Goal: Task Accomplishment & Management: Manage account settings

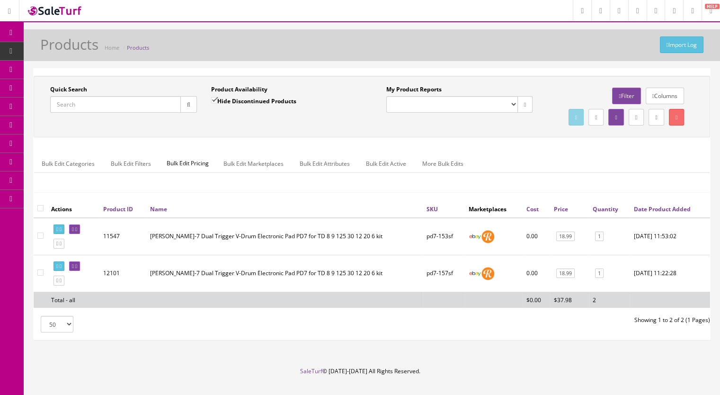
click at [75, 99] on input "Quick Search" at bounding box center [115, 104] width 131 height 17
type input "pd80x3-"
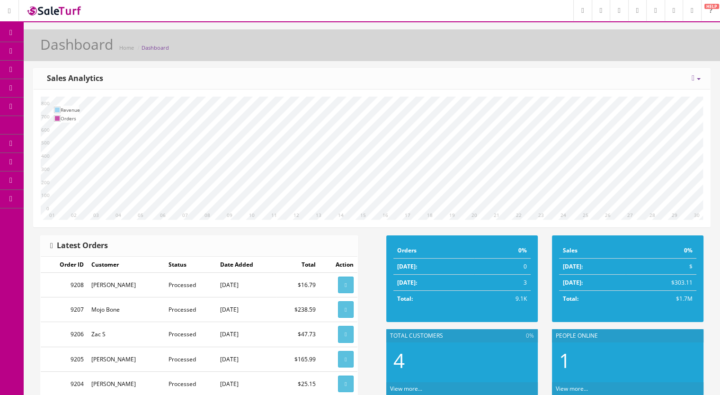
click at [55, 46] on link "Products" at bounding box center [73, 51] width 99 height 18
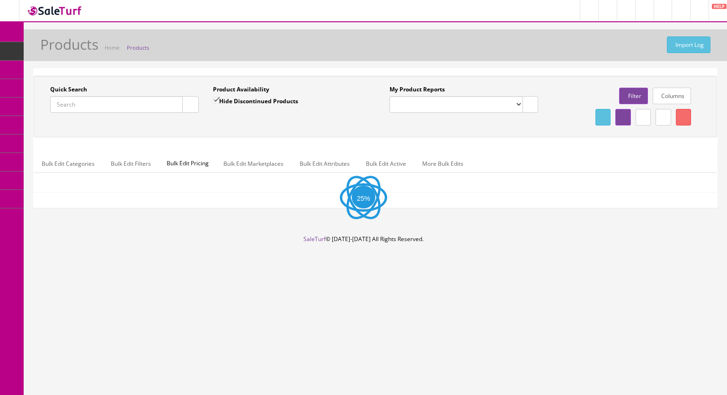
click at [98, 103] on input "Quick Search" at bounding box center [116, 104] width 133 height 17
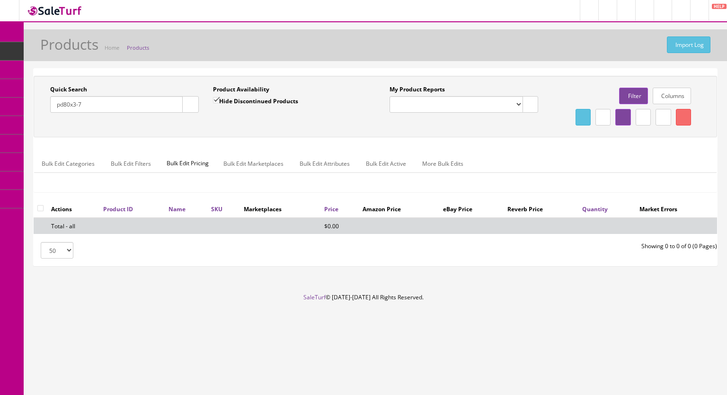
type input "pd80x3-7"
click at [214, 97] on input "Hide Discontinued Products" at bounding box center [216, 100] width 6 height 6
checkbox input "false"
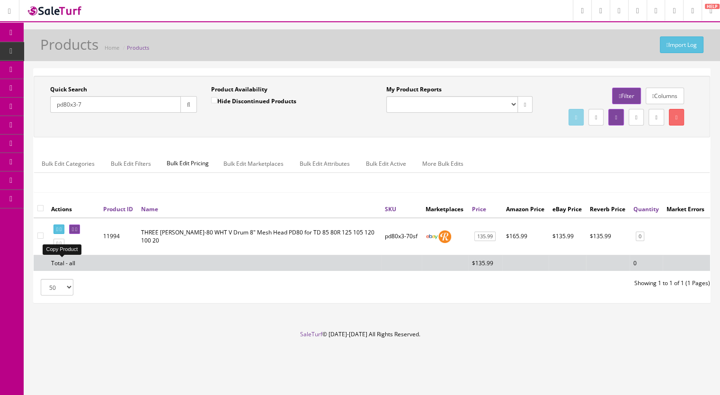
click at [62, 246] on icon at bounding box center [61, 243] width 2 height 5
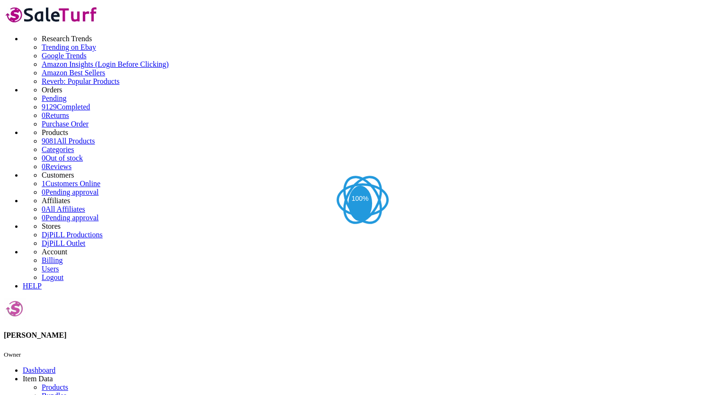
scroll to position [237, 0]
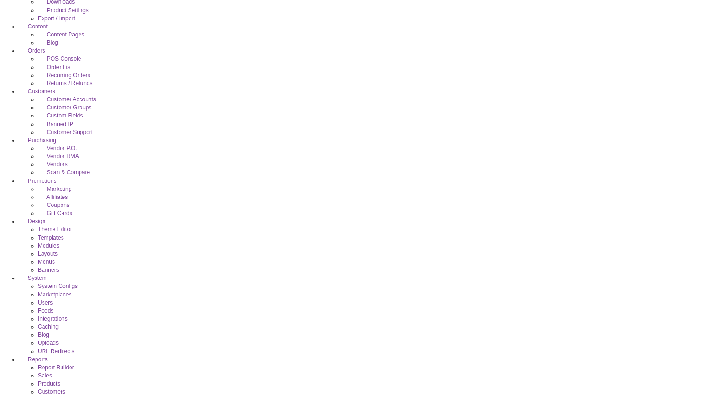
drag, startPoint x: 265, startPoint y: 294, endPoint x: 243, endPoint y: 296, distance: 22.3
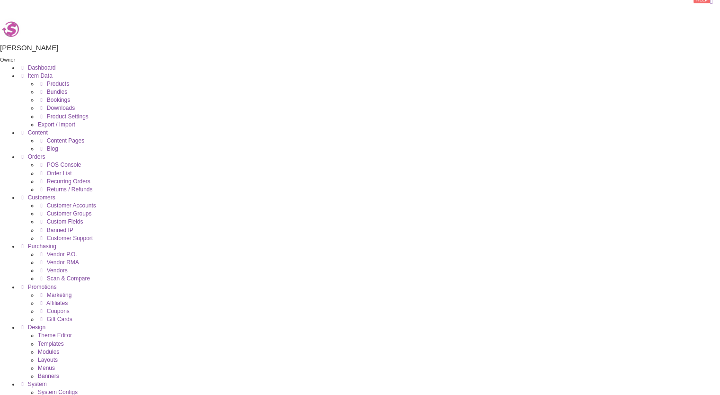
scroll to position [0, 0]
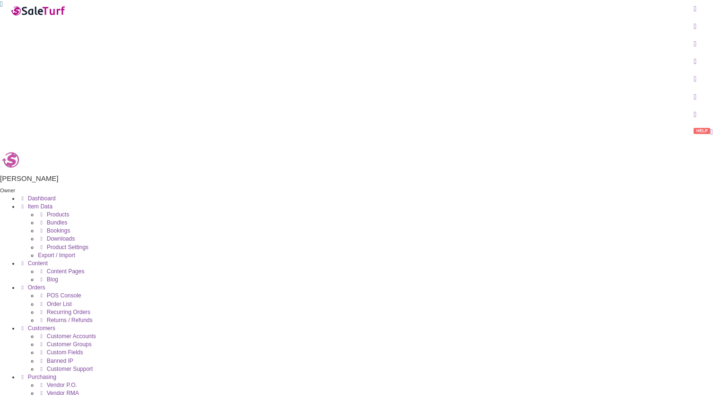
type input "pd80x3-71sf"
select select "ae4d9114-1bd7-4ec5-a4ba-6653af5ac84d"
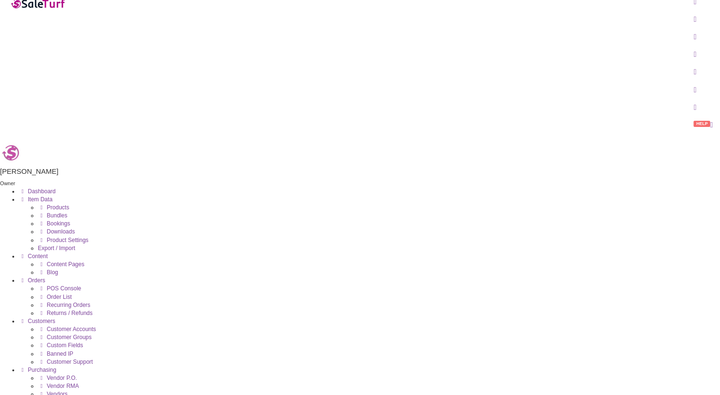
scroll to position [142, 0]
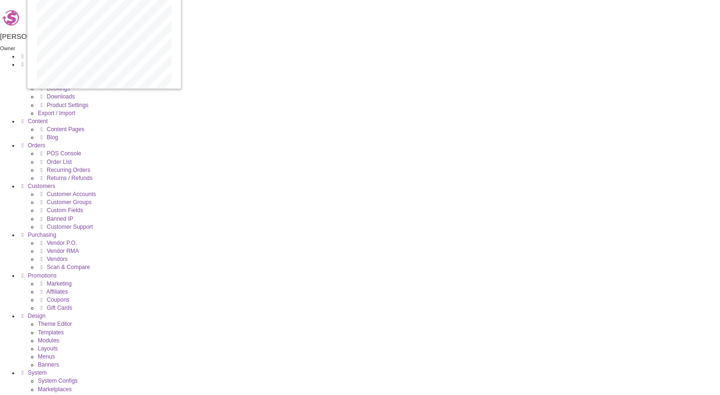
drag, startPoint x: 246, startPoint y: 308, endPoint x: 165, endPoint y: 209, distance: 127.9
drag, startPoint x: 240, startPoint y: 291, endPoint x: 306, endPoint y: 190, distance: 121.3
drag, startPoint x: 382, startPoint y: 309, endPoint x: 443, endPoint y: 208, distance: 117.6
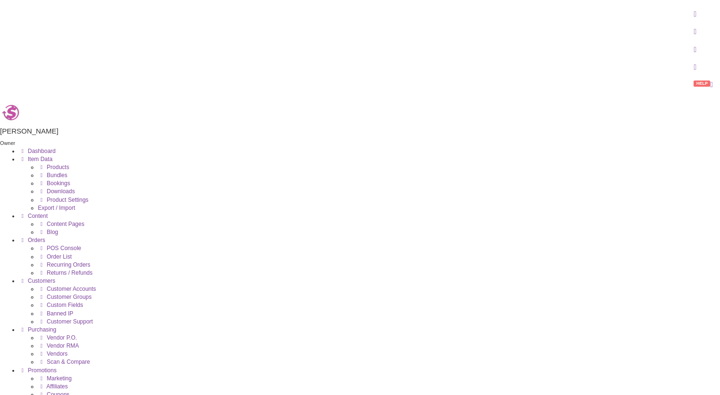
checkbox input"] "true"
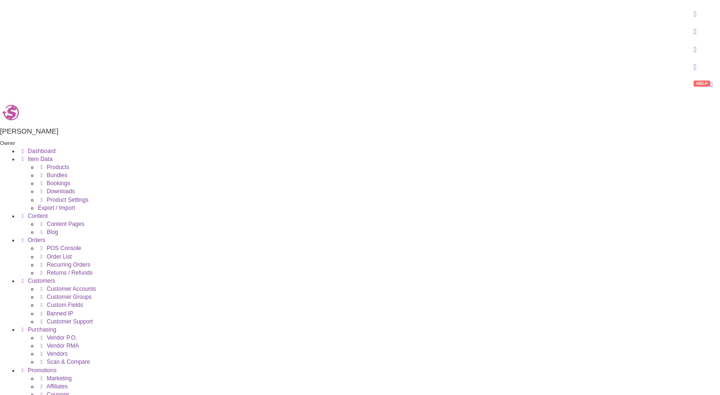
checkbox input"] "true"
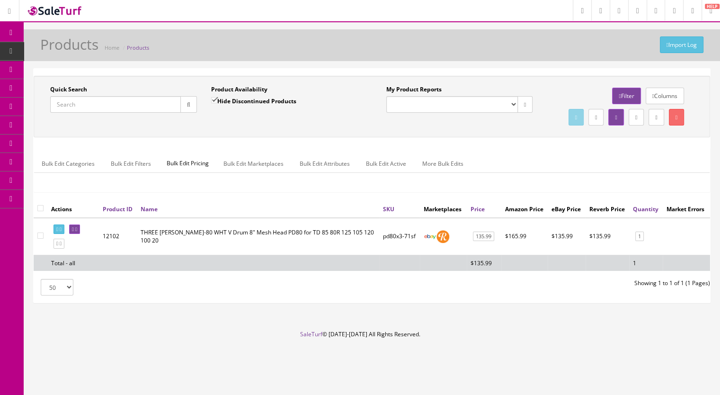
click at [69, 107] on input "Quick Search" at bounding box center [115, 104] width 131 height 17
type input "v"
click at [190, 105] on button "button" at bounding box center [188, 104] width 17 height 17
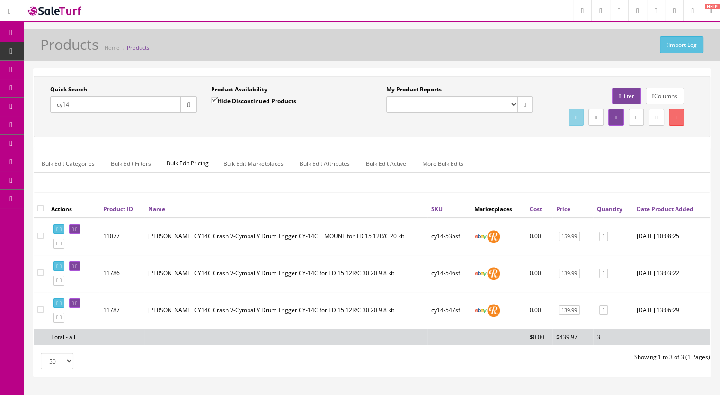
scroll to position [47, 0]
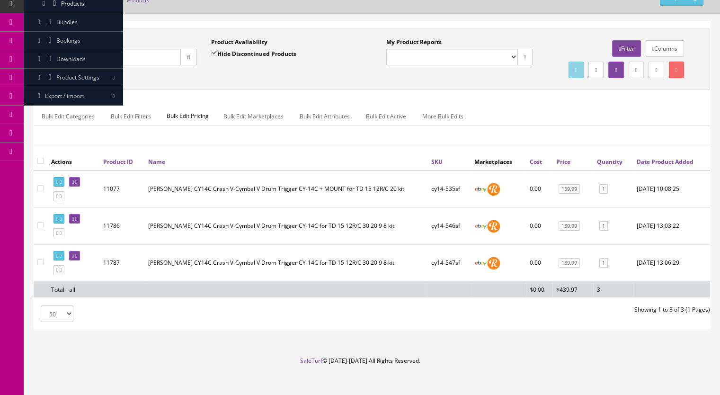
click at [90, 54] on input "cy14-" at bounding box center [115, 57] width 131 height 17
type input "cy14-54"
click at [216, 51] on input "Hide Discontinued Products" at bounding box center [214, 53] width 6 height 6
checkbox input "false"
click at [193, 61] on button "button" at bounding box center [188, 57] width 17 height 17
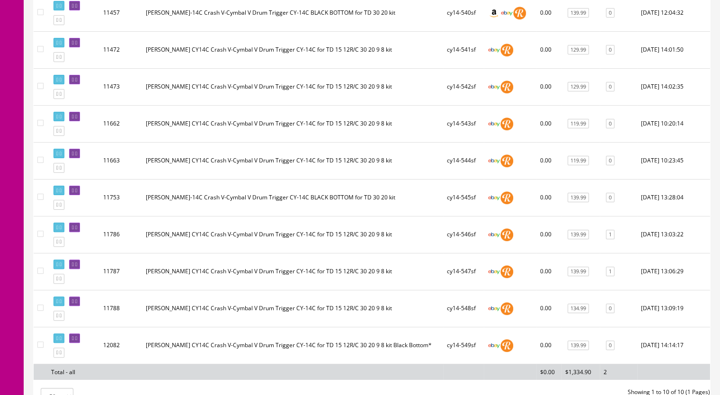
scroll to position [95, 0]
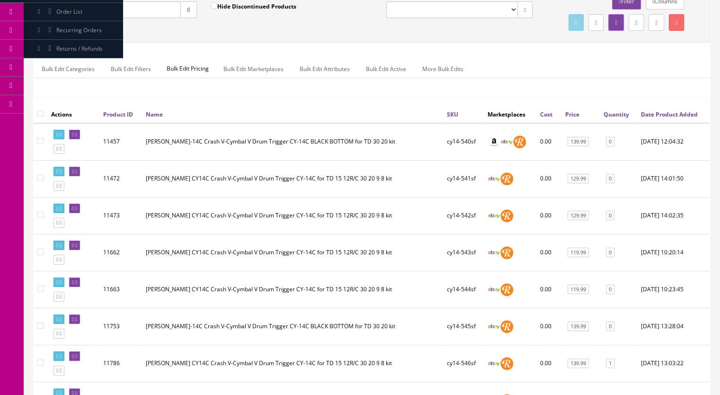
click at [95, 13] on input "cy14-54" at bounding box center [115, 9] width 131 height 17
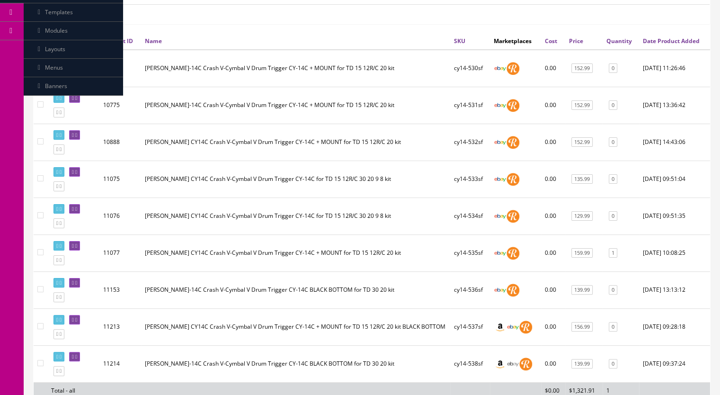
scroll to position [151, 0]
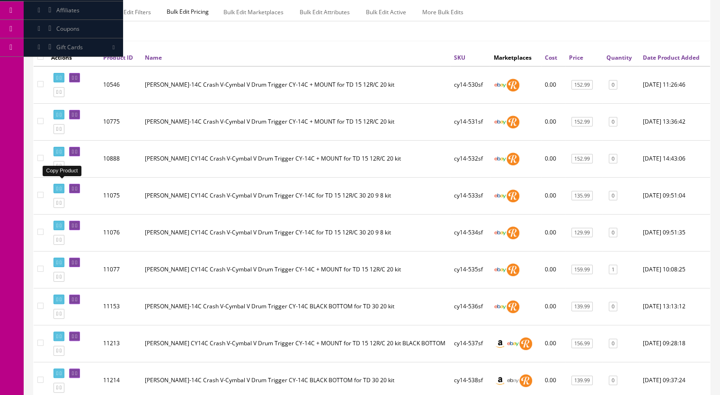
type input "cy14-53"
click at [62, 169] on icon at bounding box center [61, 165] width 2 height 5
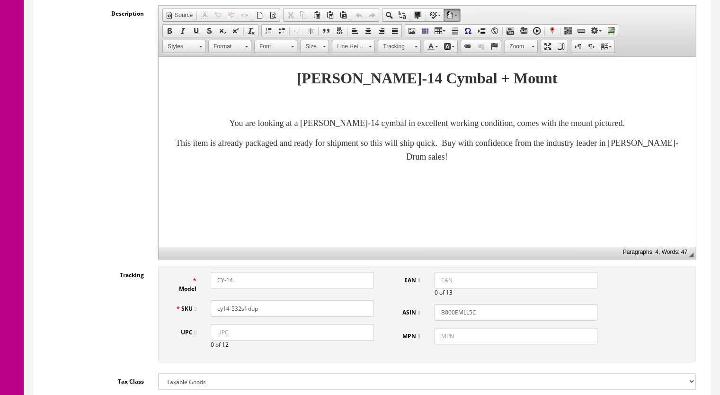
scroll to position [237, 0]
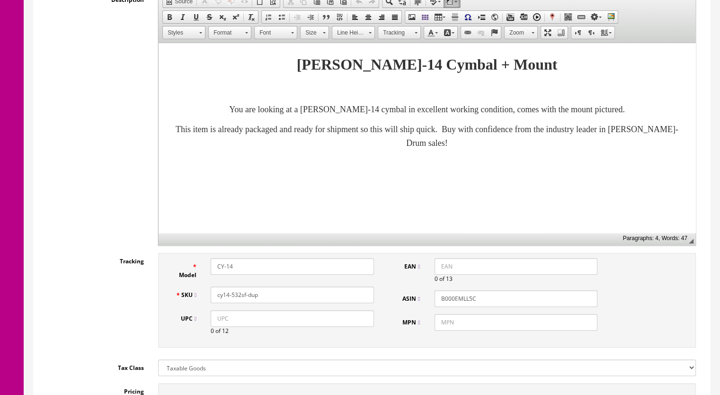
drag, startPoint x: 266, startPoint y: 296, endPoint x: 234, endPoint y: 300, distance: 31.9
click at [234, 300] on input "cy14-532sf-dup" at bounding box center [292, 294] width 163 height 17
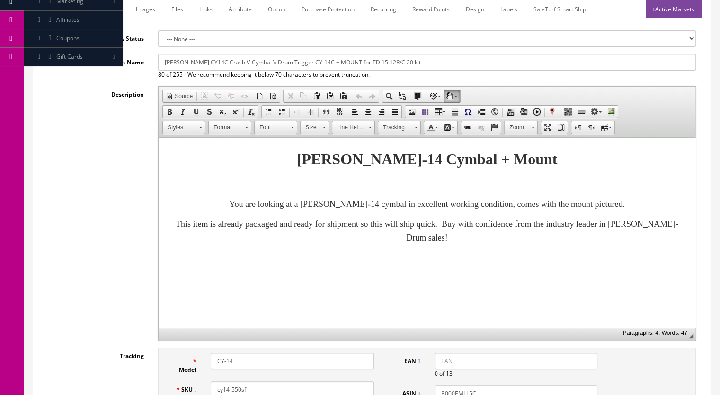
scroll to position [47, 0]
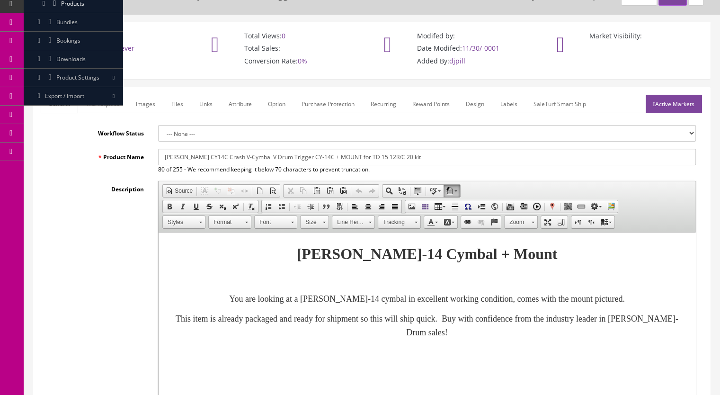
type input "cy14-550sf"
click at [99, 98] on link "Marketplace" at bounding box center [103, 104] width 48 height 18
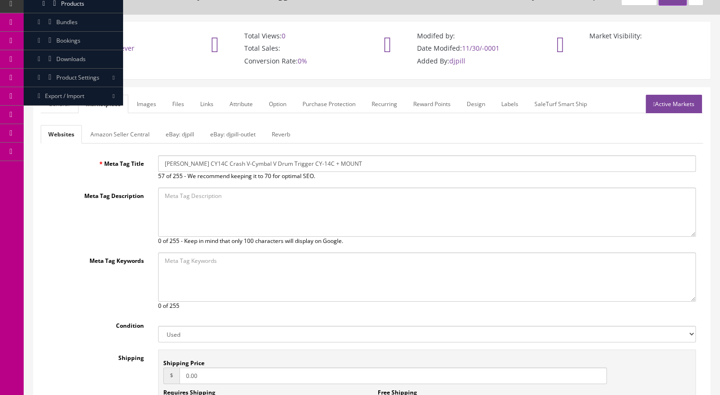
click at [277, 133] on link "Reverb" at bounding box center [281, 134] width 34 height 18
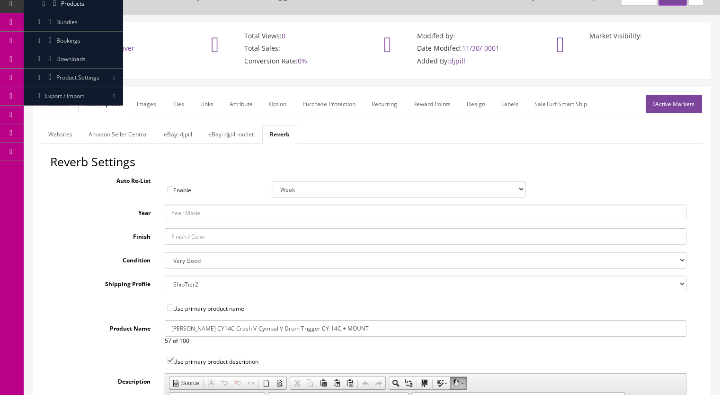
click at [145, 102] on link "Images" at bounding box center [146, 104] width 35 height 18
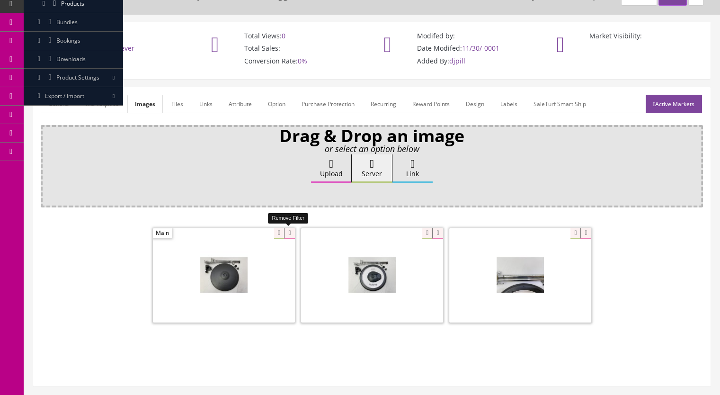
click at [291, 232] on icon at bounding box center [289, 233] width 10 height 10
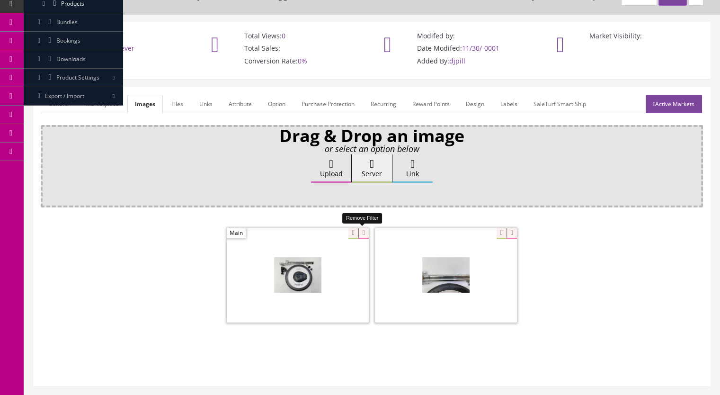
click at [362, 231] on icon at bounding box center [363, 233] width 10 height 10
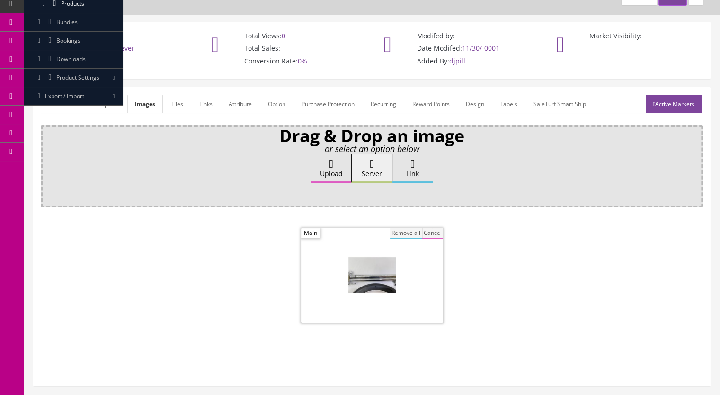
click at [398, 233] on button "Remove all" at bounding box center [406, 233] width 32 height 10
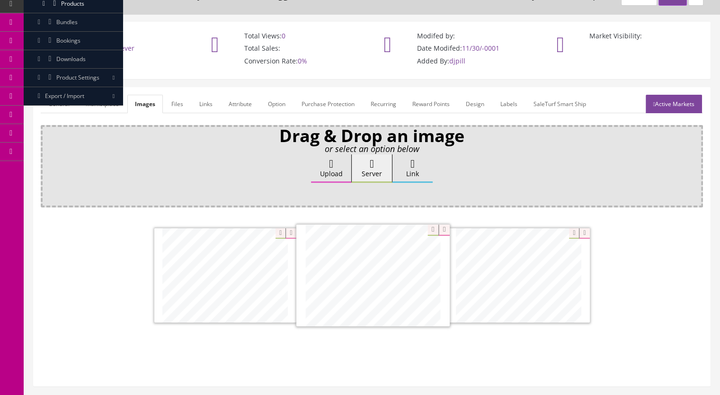
drag, startPoint x: 236, startPoint y: 286, endPoint x: 379, endPoint y: 287, distance: 142.5
drag, startPoint x: 373, startPoint y: 290, endPoint x: 517, endPoint y: 290, distance: 144.4
click at [662, 105] on link "Active Markets" at bounding box center [674, 104] width 56 height 18
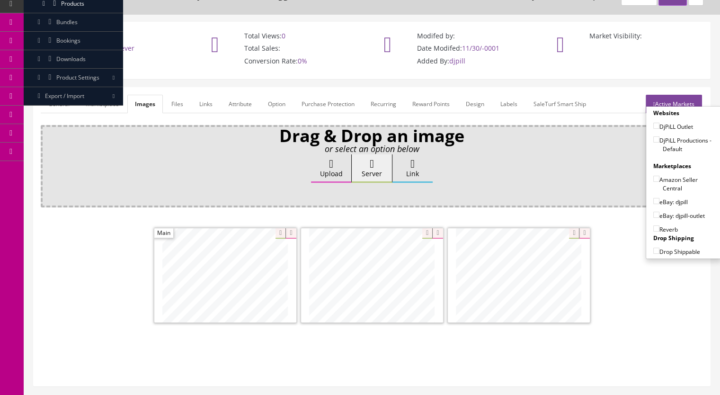
click at [653, 140] on input"] "DjPiLL Productions - Default" at bounding box center [656, 139] width 6 height 6
checkbox input"] "true"
click at [653, 202] on input"] "eBay: djpill" at bounding box center [656, 201] width 6 height 6
checkbox input"] "true"
click at [653, 227] on input"] "Reverb" at bounding box center [656, 228] width 6 height 6
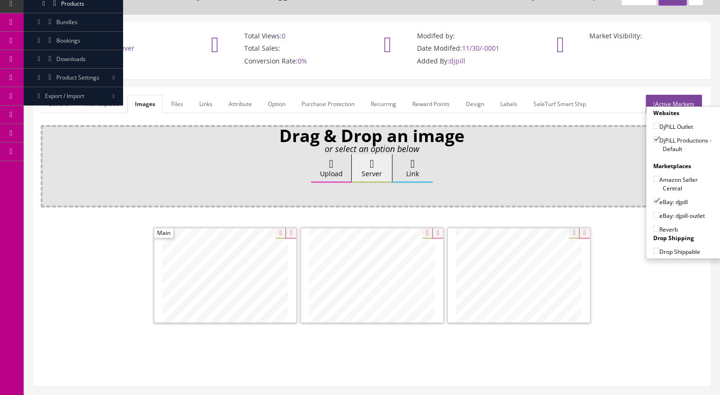
checkbox input"] "true"
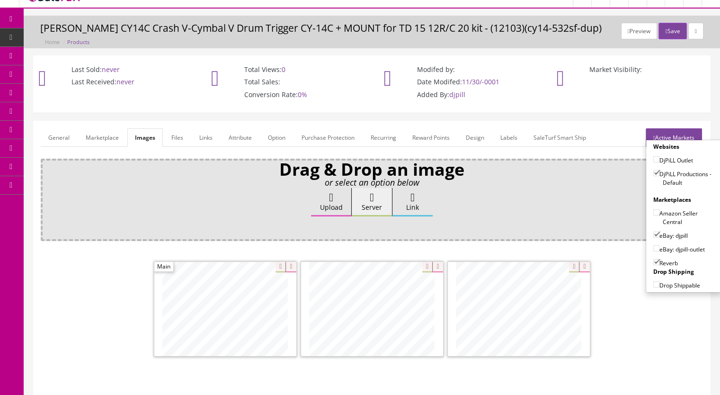
scroll to position [0, 0]
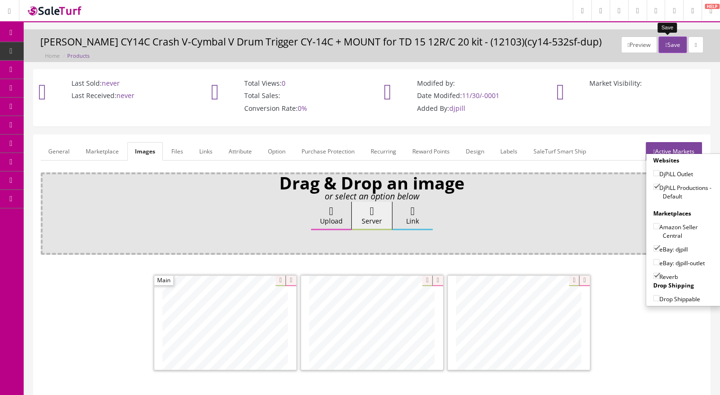
click at [663, 45] on button "Save" at bounding box center [672, 44] width 28 height 17
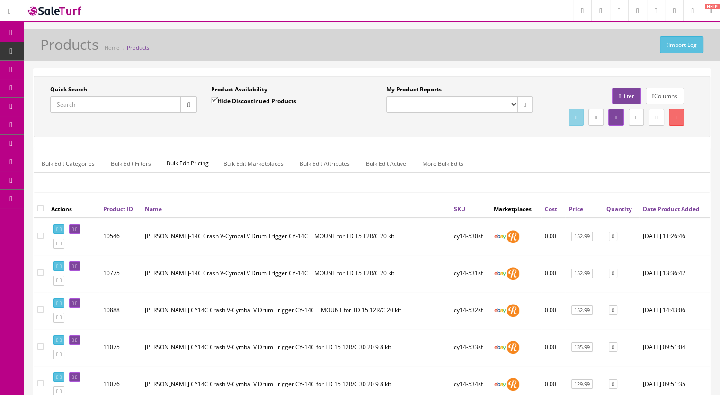
click at [76, 107] on input "Quick Search" at bounding box center [115, 104] width 131 height 17
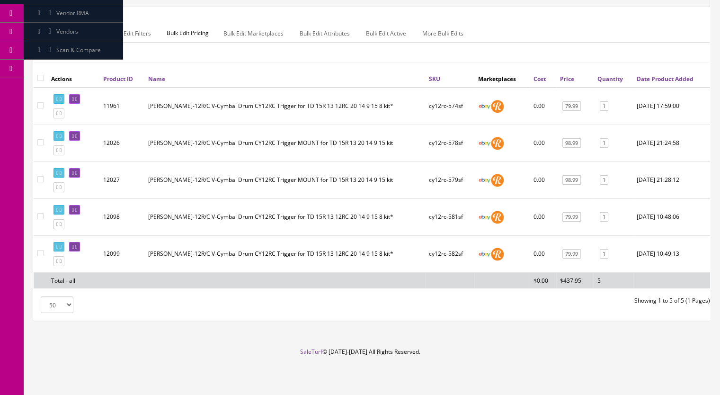
scroll to position [47, 0]
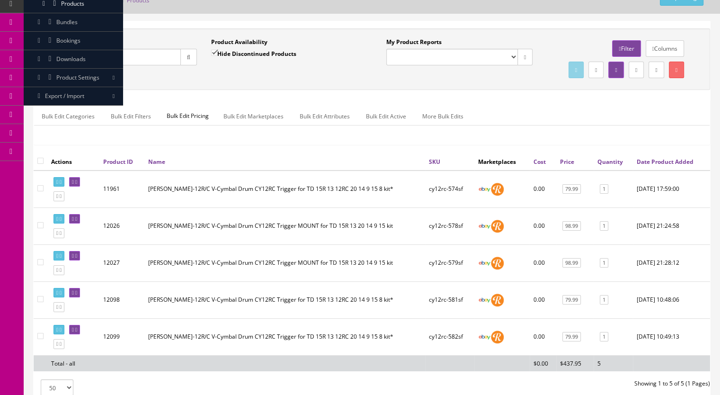
type input "cy12rc-57"
click at [215, 51] on input "Hide Discontinued Products" at bounding box center [214, 53] width 6 height 6
checkbox input "false"
click at [193, 55] on button "button" at bounding box center [188, 57] width 17 height 17
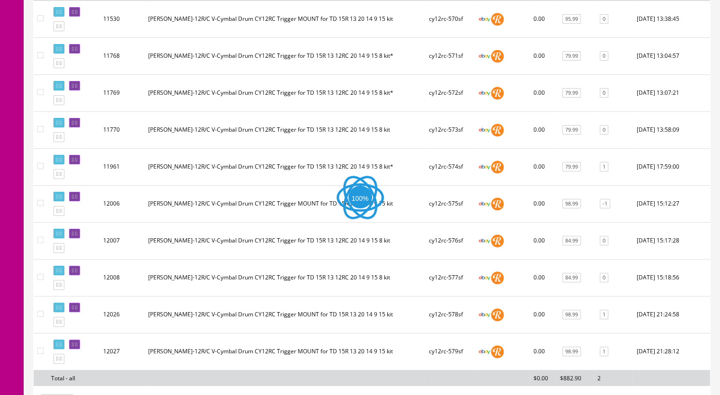
scroll to position [329, 0]
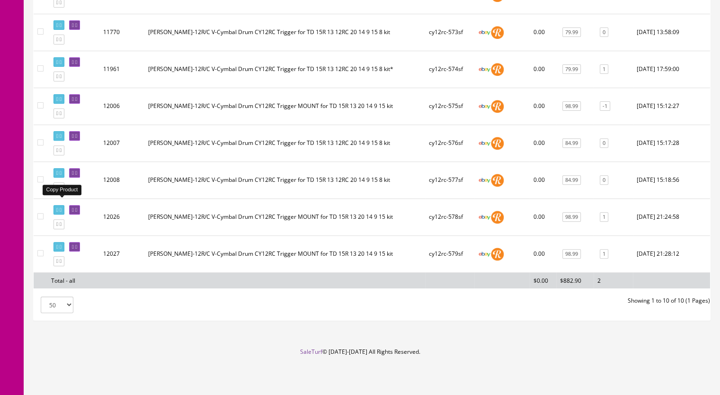
click at [62, 187] on icon at bounding box center [61, 187] width 2 height 5
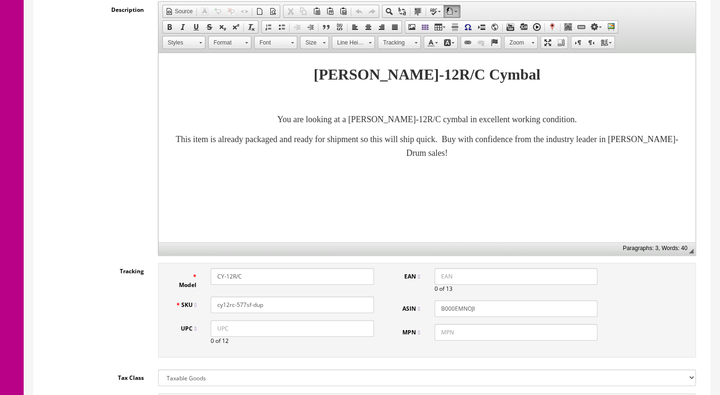
scroll to position [237, 0]
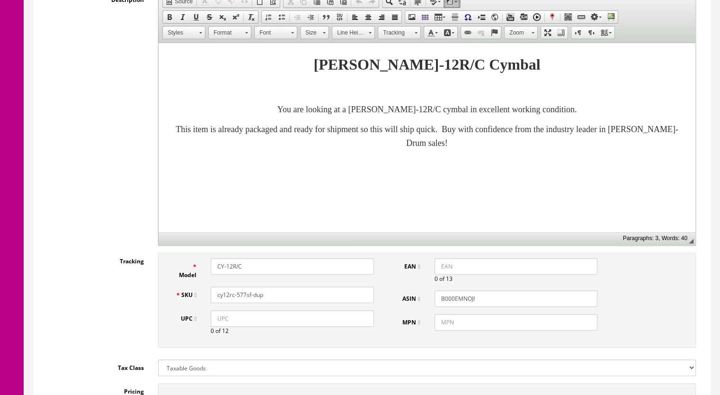
drag, startPoint x: 263, startPoint y: 294, endPoint x: 240, endPoint y: 298, distance: 22.6
click at [240, 298] on input "cy12rc-577sf-dup" at bounding box center [292, 294] width 163 height 17
type input "cy12rc-583sf"
click at [615, 107] on p "You are looking at a [PERSON_NAME]-12R/C cymbal in excellent working condition." at bounding box center [427, 110] width 518 height 14
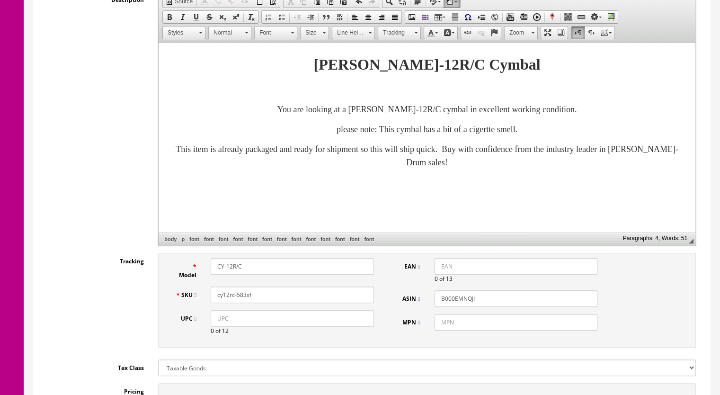
click at [493, 130] on font "please note: This cymbal has a bit of a cigertte smell." at bounding box center [427, 128] width 181 height 9
click at [500, 130] on font "please note: This cymbal has a bit of a ciga rtte smell." at bounding box center [427, 128] width 181 height 9
drag, startPoint x: 580, startPoint y: 128, endPoint x: 235, endPoint y: 91, distance: 347.5
click at [262, 132] on p "please note: This cymbal has a bit of a ciga rette smell." at bounding box center [427, 130] width 518 height 14
click at [167, 16] on span at bounding box center [170, 17] width 8 height 8
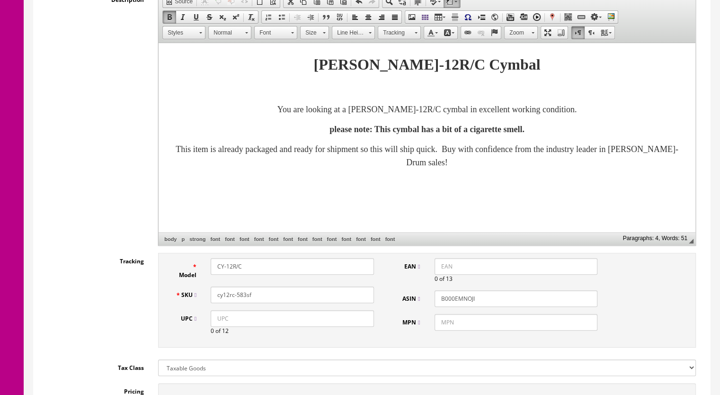
click at [323, 31] on span at bounding box center [324, 31] width 2 height 9
click at [318, 100] on link "20" at bounding box center [328, 103] width 54 height 15
click at [319, 130] on font "please note: This cymbal has a bit of a cigarette smell." at bounding box center [427, 130] width 217 height 10
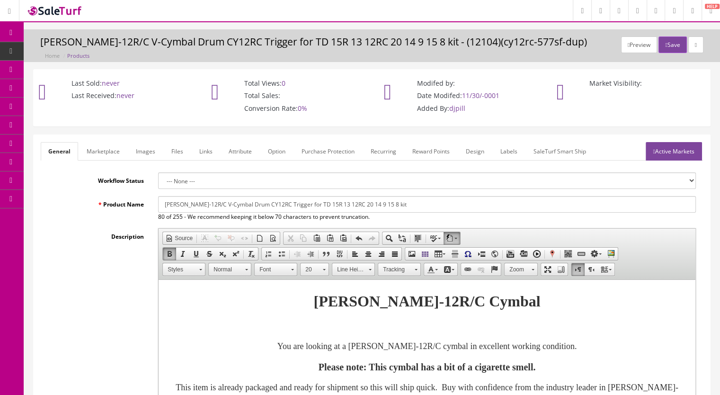
click at [103, 156] on link "Marketplace" at bounding box center [103, 151] width 48 height 18
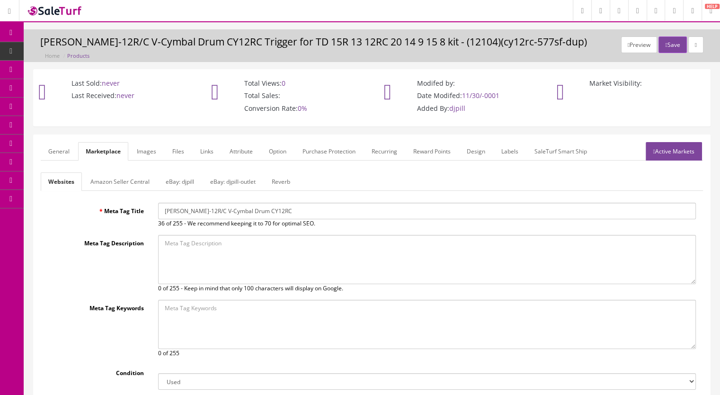
click at [275, 178] on link "Reverb" at bounding box center [281, 181] width 34 height 18
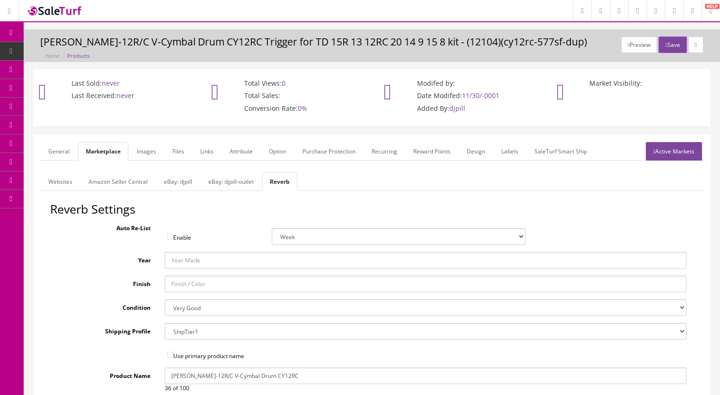
click at [196, 308] on select "Brand New Mint Excellent Very Good Good Fair Poor B-Stock Non Functioning" at bounding box center [426, 307] width 522 height 17
select select "f7a3f48c-972a-44c6-b01a-0cd27488d3f6"
click at [165, 299] on select "Brand New Mint Excellent Very Good Good Fair Poor B-Stock Non Functioning" at bounding box center [426, 307] width 522 height 17
click at [153, 153] on link "Images" at bounding box center [146, 151] width 35 height 18
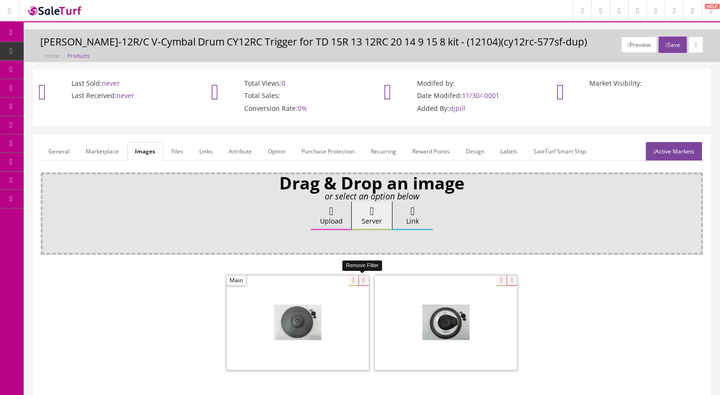
click at [361, 279] on icon at bounding box center [363, 280] width 10 height 10
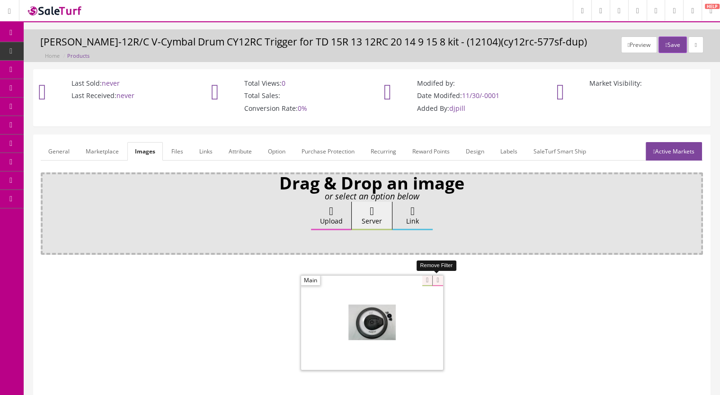
click at [433, 279] on icon at bounding box center [437, 280] width 10 height 10
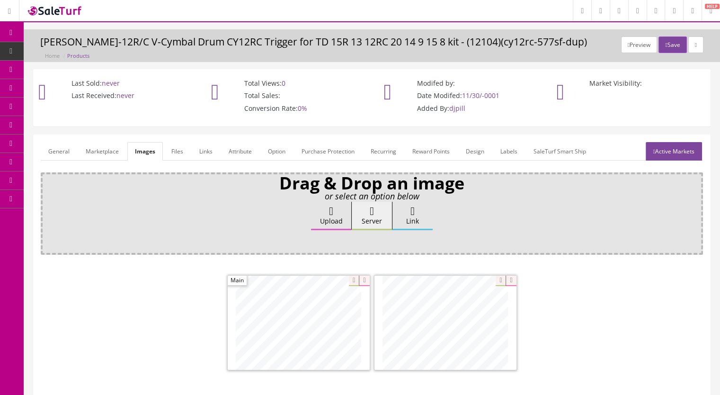
click at [659, 150] on link "Active Markets" at bounding box center [674, 151] width 56 height 18
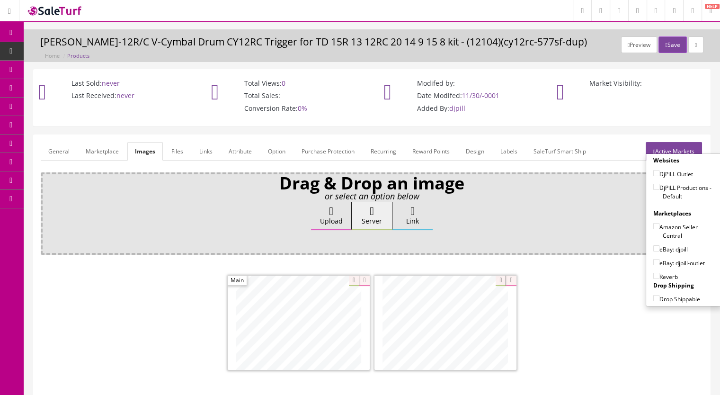
click at [654, 184] on input"] "DjPiLL Productions - Default" at bounding box center [656, 187] width 6 height 6
checkbox input"] "true"
click at [655, 249] on input"] "eBay: djpill" at bounding box center [656, 248] width 6 height 6
checkbox input"] "true"
click at [655, 275] on input"] "Reverb" at bounding box center [656, 276] width 6 height 6
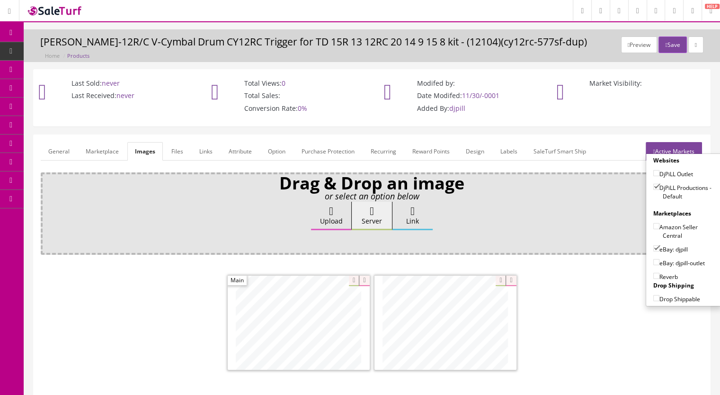
checkbox input"] "true"
click at [667, 48] on button "Save" at bounding box center [672, 44] width 28 height 17
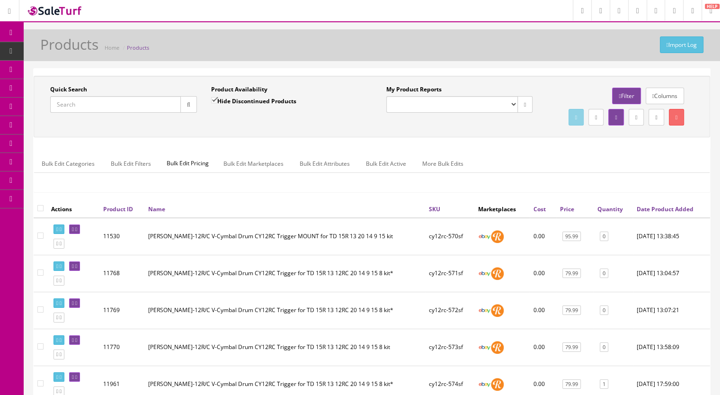
click at [99, 105] on input "Quick Search" at bounding box center [115, 104] width 131 height 17
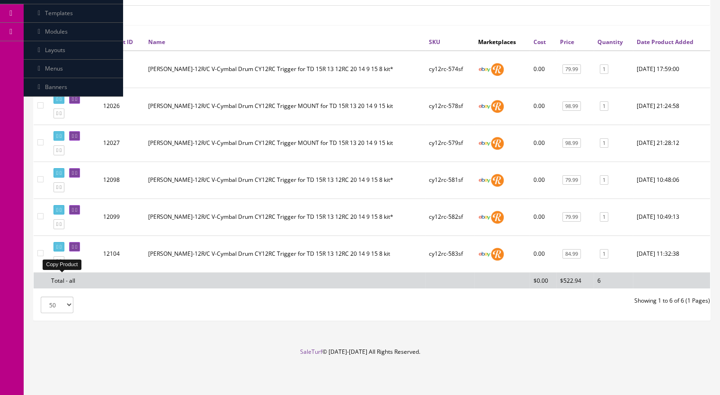
type input "cy12rc-"
click at [62, 264] on icon at bounding box center [61, 260] width 2 height 5
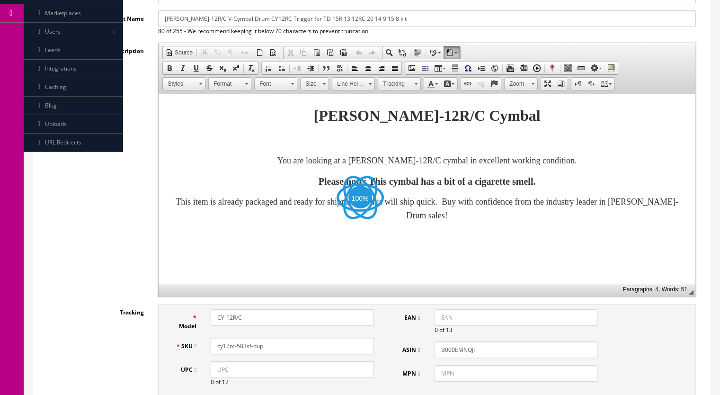
scroll to position [284, 0]
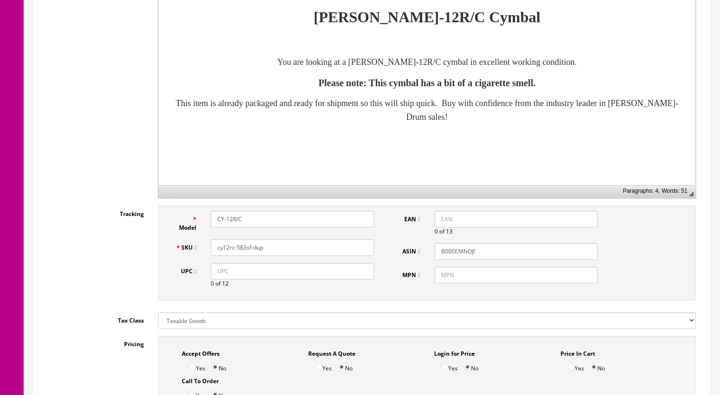
drag, startPoint x: 254, startPoint y: 250, endPoint x: 241, endPoint y: 254, distance: 12.9
click at [241, 254] on input "cy12rc-583sf-dup" at bounding box center [292, 247] width 163 height 17
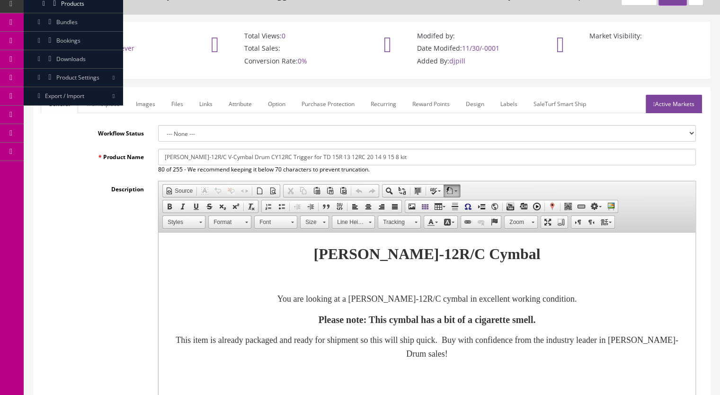
scroll to position [47, 0]
type input "cy12rc-584sf"
click at [106, 97] on link "Marketplace" at bounding box center [103, 104] width 48 height 18
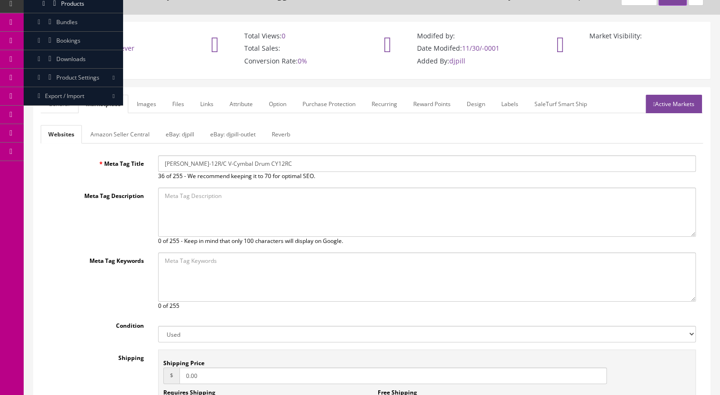
click at [278, 133] on link "Reverb" at bounding box center [281, 134] width 34 height 18
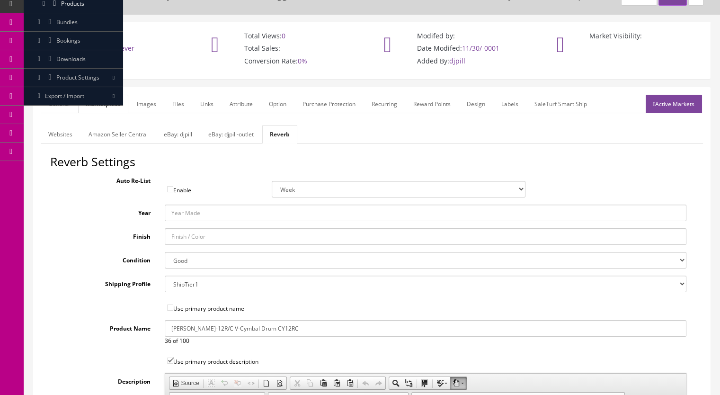
click at [144, 103] on link "Images" at bounding box center [146, 104] width 35 height 18
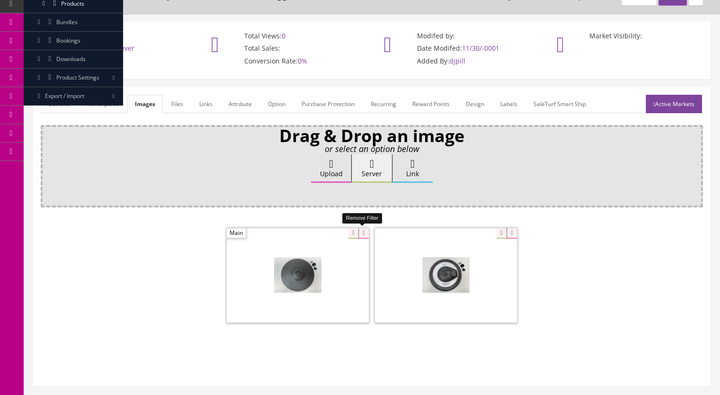
click at [367, 232] on icon at bounding box center [363, 233] width 10 height 10
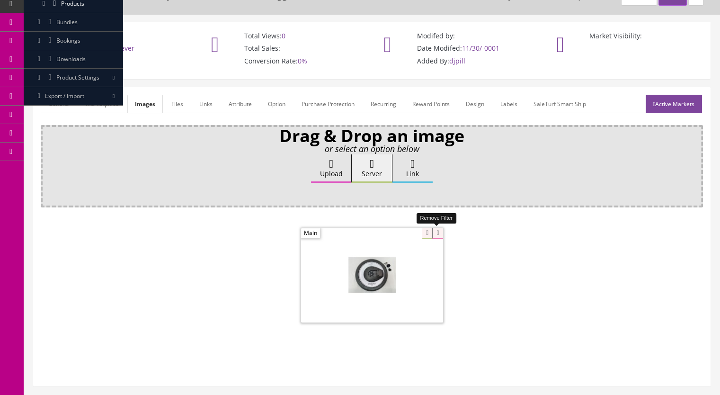
click at [436, 235] on icon at bounding box center [437, 233] width 10 height 10
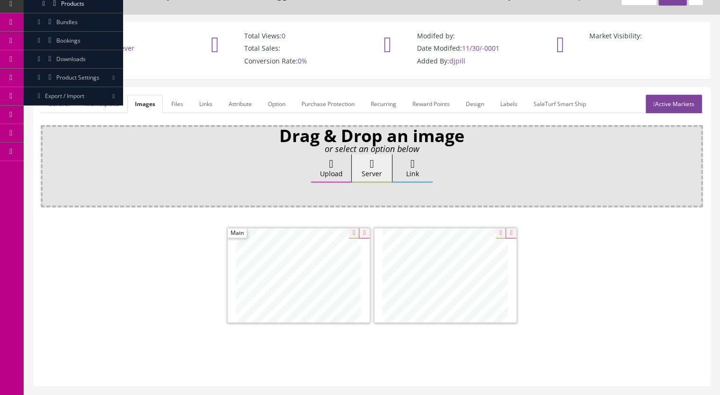
drag, startPoint x: 677, startPoint y: 104, endPoint x: 645, endPoint y: 118, distance: 34.7
click at [676, 104] on link "Active Markets" at bounding box center [674, 104] width 56 height 18
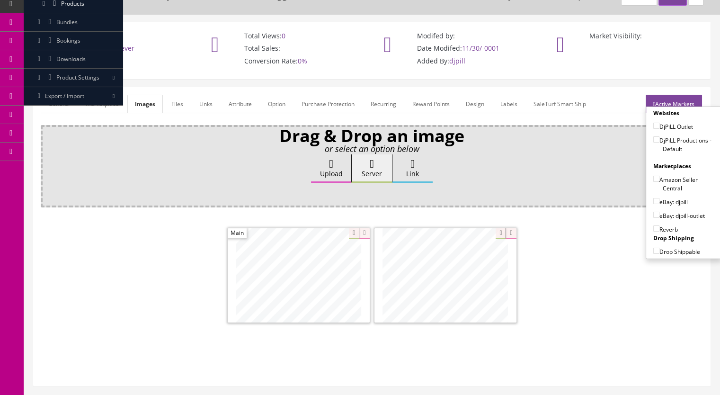
click at [653, 139] on input"] "DjPiLL Productions - Default" at bounding box center [656, 139] width 6 height 6
checkbox input"] "true"
click at [655, 201] on input"] "eBay: djpill" at bounding box center [656, 201] width 6 height 6
checkbox input"] "true"
drag, startPoint x: 655, startPoint y: 225, endPoint x: 652, endPoint y: 231, distance: 7.0
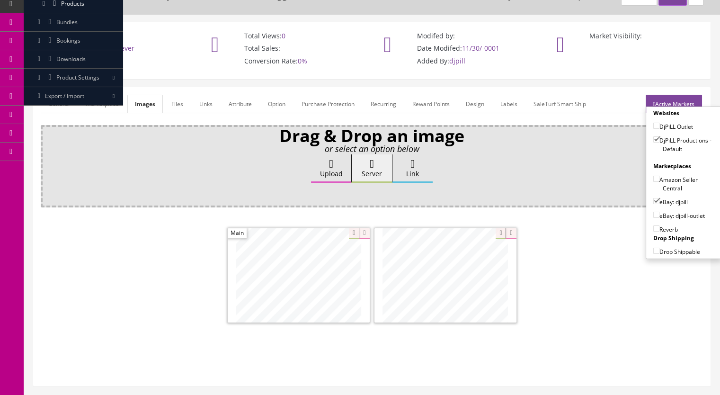
click at [655, 226] on input"] "Reverb" at bounding box center [656, 228] width 6 height 6
checkbox input"] "true"
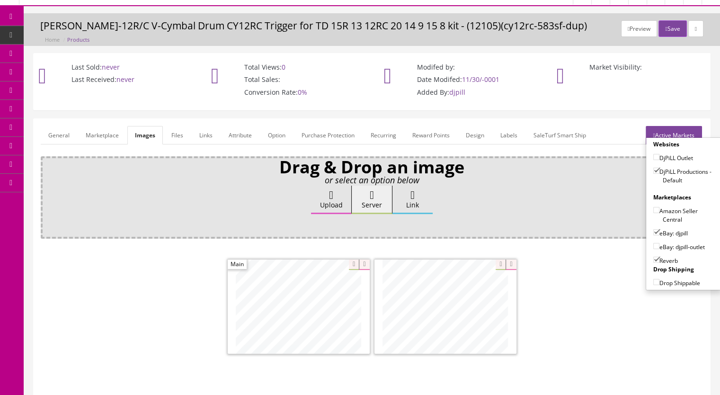
scroll to position [0, 0]
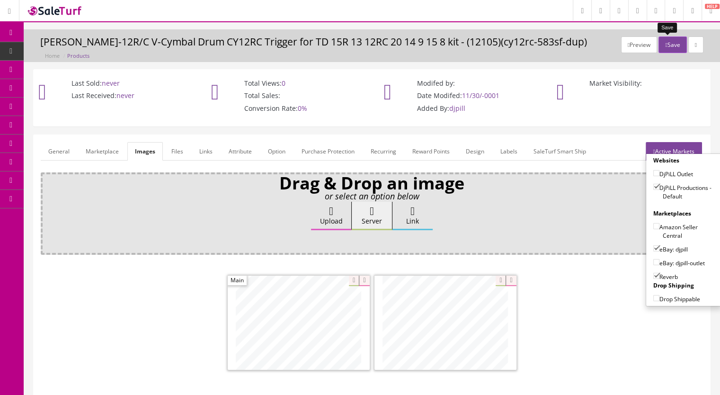
click at [674, 35] on div "Preview Save [PERSON_NAME]-12R/C V-Cymbal Drum CY12RC Trigger for TD 15R 13 12R…" at bounding box center [372, 45] width 696 height 33
click at [674, 44] on button "Save" at bounding box center [672, 44] width 28 height 17
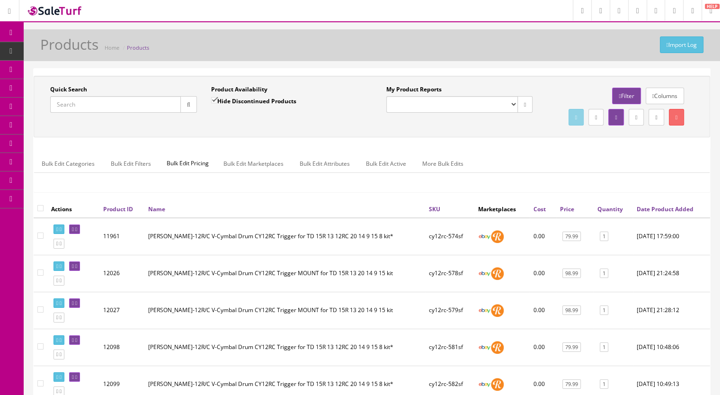
click at [66, 47] on span "Products" at bounding box center [72, 51] width 23 height 8
click at [116, 106] on input "Quick Search" at bounding box center [115, 104] width 131 height 17
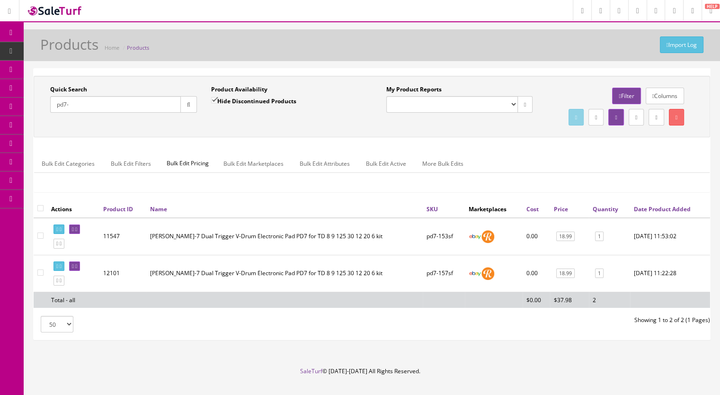
drag, startPoint x: 98, startPoint y: 105, endPoint x: 35, endPoint y: 107, distance: 62.5
click at [36, 107] on div "Quick Search pd7- Date From Product Availability Hide Discontinued Products Dat…" at bounding box center [204, 102] width 336 height 35
type input "kd140-"
click at [66, 52] on span "Products" at bounding box center [72, 51] width 23 height 8
click at [86, 107] on input "Quick Search" at bounding box center [115, 104] width 131 height 17
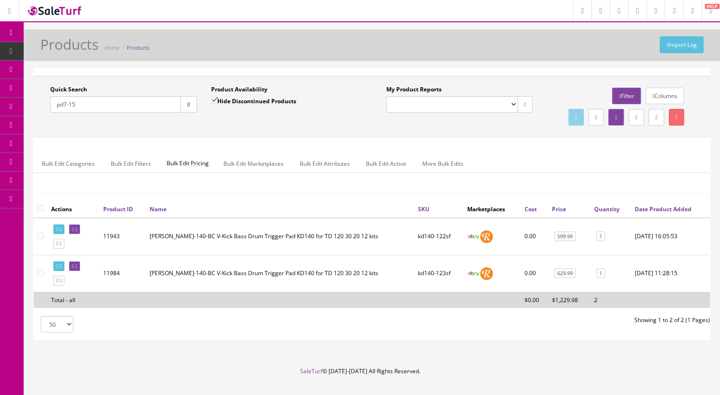
type input "pd7-15"
click at [212, 97] on input "Hide Discontinued Products" at bounding box center [214, 100] width 6 height 6
checkbox input "false"
click at [186, 112] on div "Quick Search pd7-15 Date From" at bounding box center [123, 102] width 161 height 35
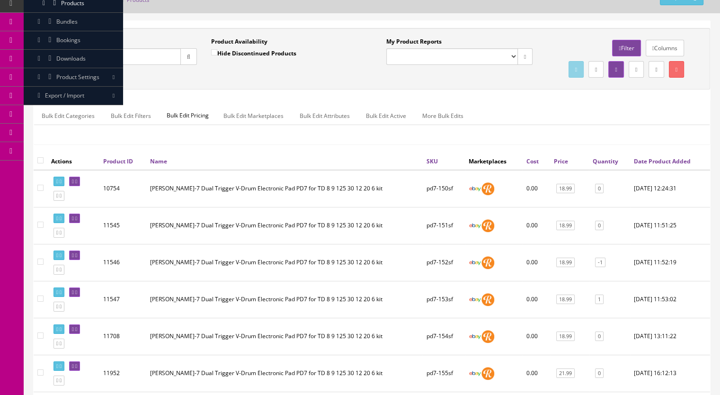
scroll to position [47, 0]
click at [96, 60] on input "pd7-15" at bounding box center [115, 57] width 131 height 17
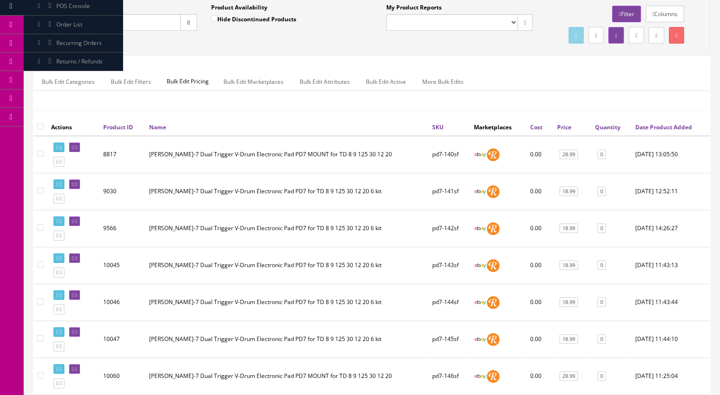
scroll to position [95, 0]
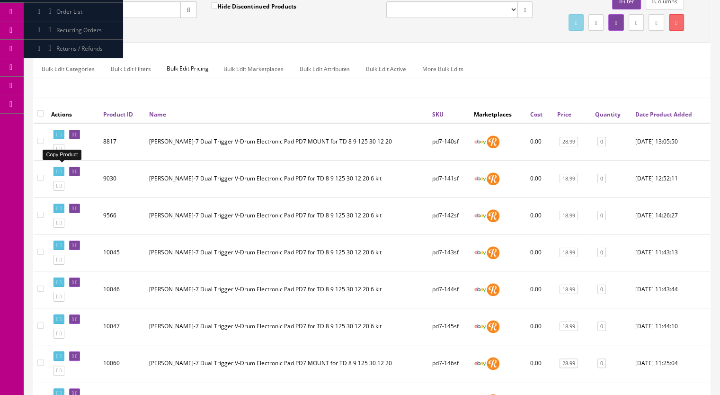
type input "pd7-14"
click at [62, 151] on icon at bounding box center [61, 148] width 2 height 5
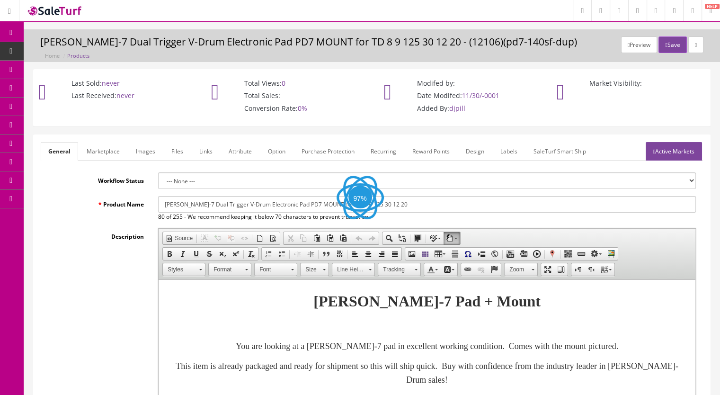
scroll to position [237, 0]
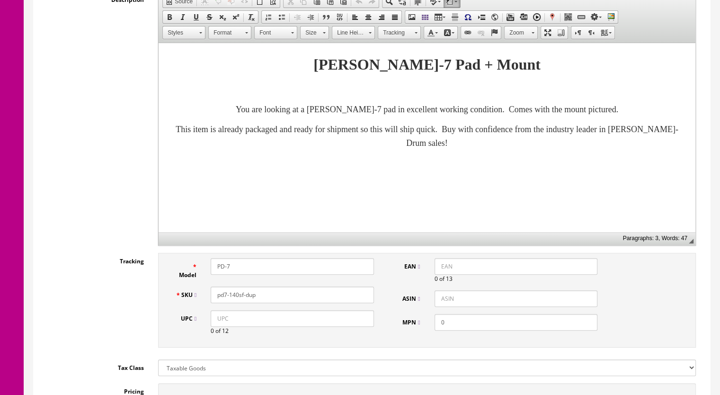
drag, startPoint x: 269, startPoint y: 300, endPoint x: 233, endPoint y: 302, distance: 36.1
click at [233, 302] on div "SKU pd7-140sf-dup" at bounding box center [274, 294] width 213 height 17
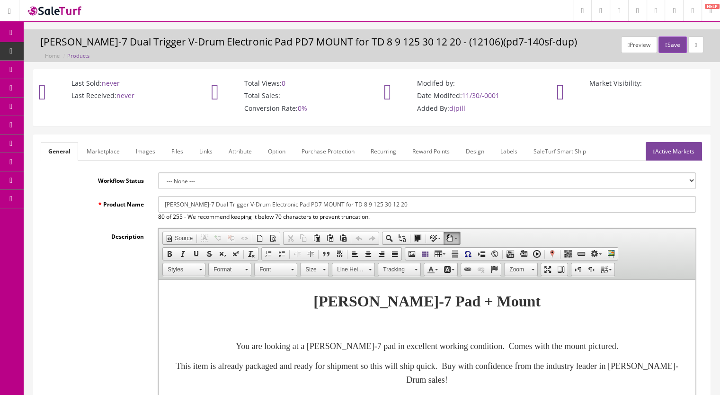
type input "pd7-158sf"
click at [108, 150] on link "Marketplace" at bounding box center [103, 151] width 48 height 18
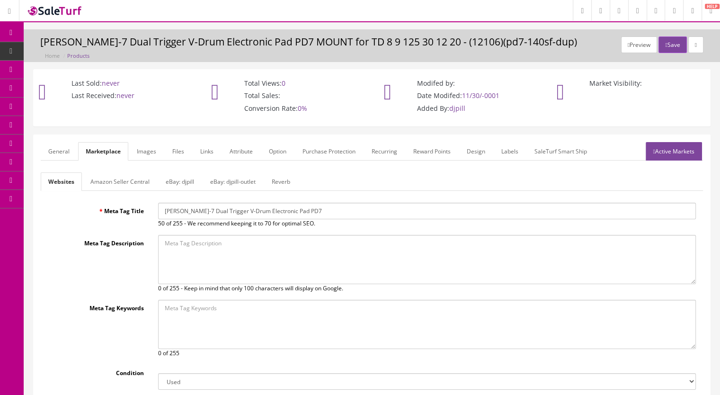
click at [278, 177] on link "Reverb" at bounding box center [281, 181] width 34 height 18
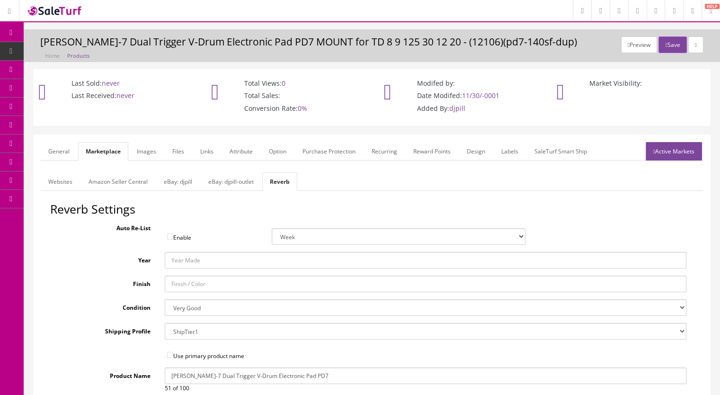
click at [150, 145] on link "Images" at bounding box center [146, 151] width 35 height 18
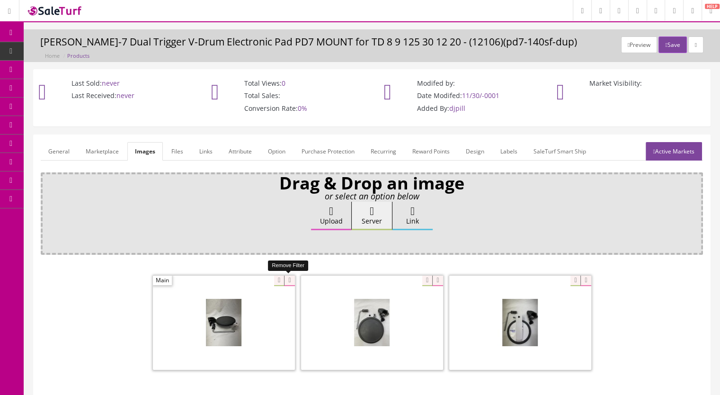
click at [287, 279] on icon at bounding box center [289, 280] width 10 height 10
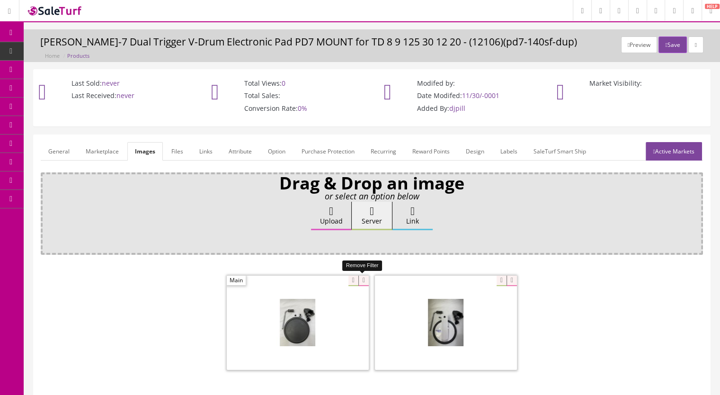
click at [362, 279] on icon at bounding box center [363, 280] width 10 height 10
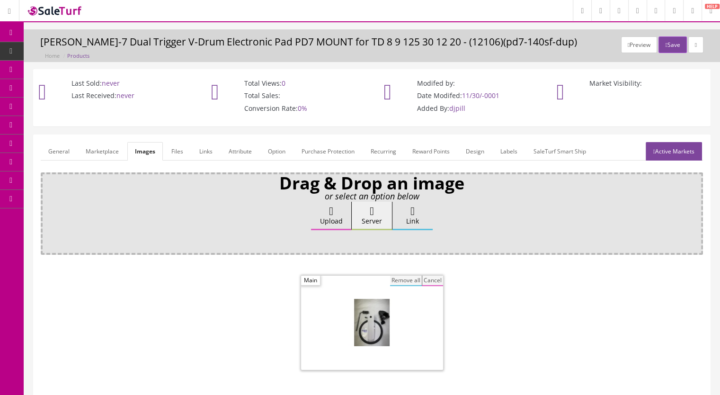
click at [401, 279] on button "Remove all" at bounding box center [406, 280] width 32 height 10
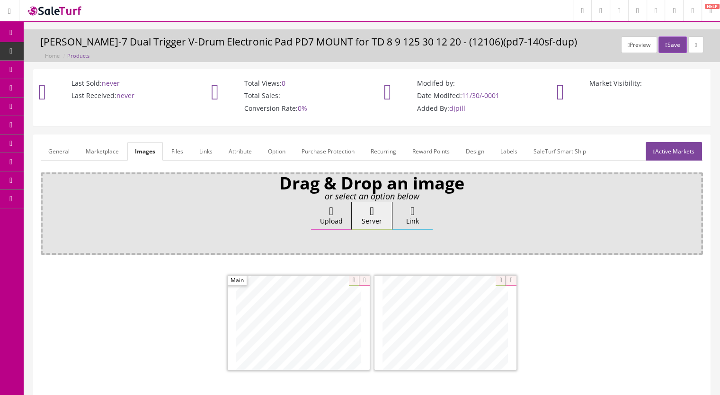
click at [671, 151] on link "Active Markets" at bounding box center [674, 151] width 56 height 18
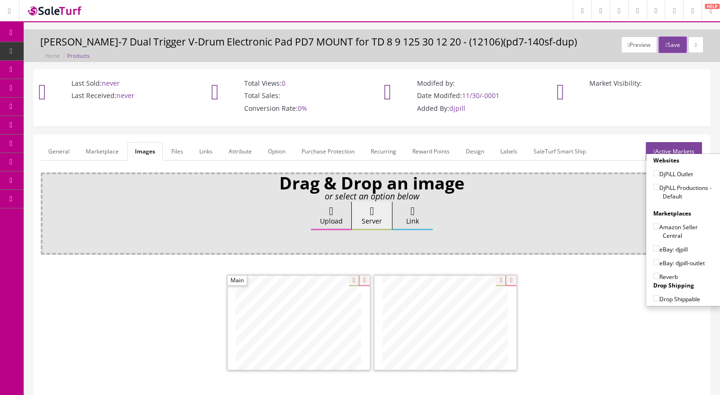
click at [653, 186] on input"] "DjPiLL Productions - Default" at bounding box center [656, 187] width 6 height 6
checkbox input"] "true"
click at [653, 247] on input"] "eBay: djpill" at bounding box center [656, 248] width 6 height 6
checkbox input"] "true"
click at [653, 277] on input"] "Reverb" at bounding box center [656, 276] width 6 height 6
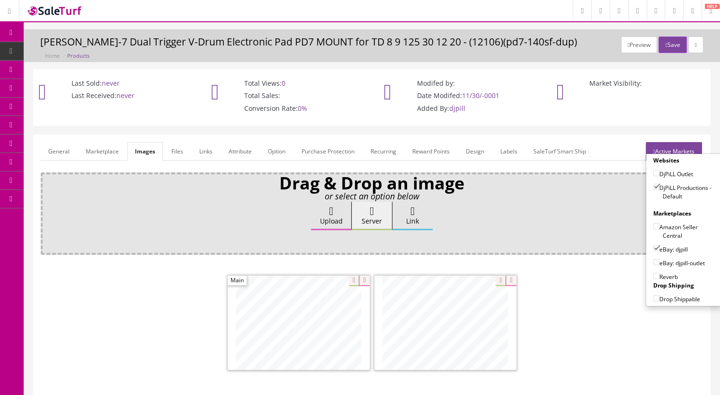
checkbox input"] "true"
click at [665, 43] on icon "button" at bounding box center [666, 45] width 2 height 6
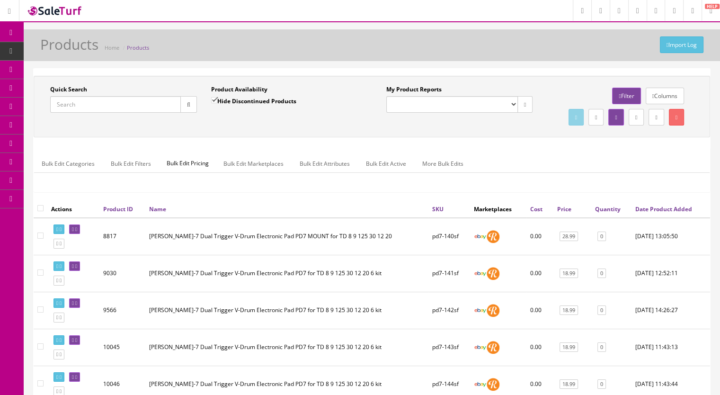
click at [85, 101] on input "Quick Search" at bounding box center [115, 104] width 131 height 17
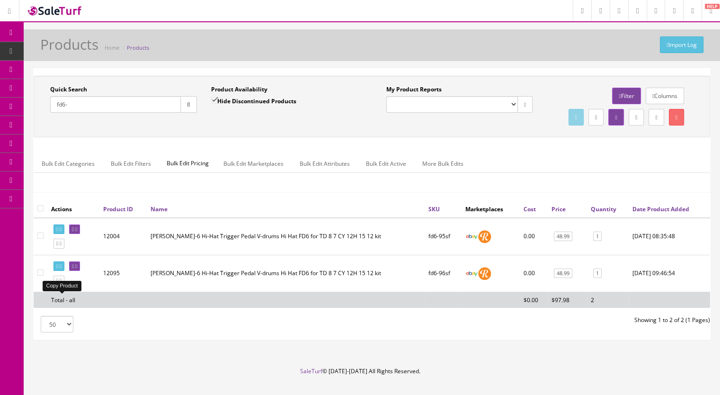
type input "fd6-"
click at [62, 283] on icon at bounding box center [61, 280] width 2 height 5
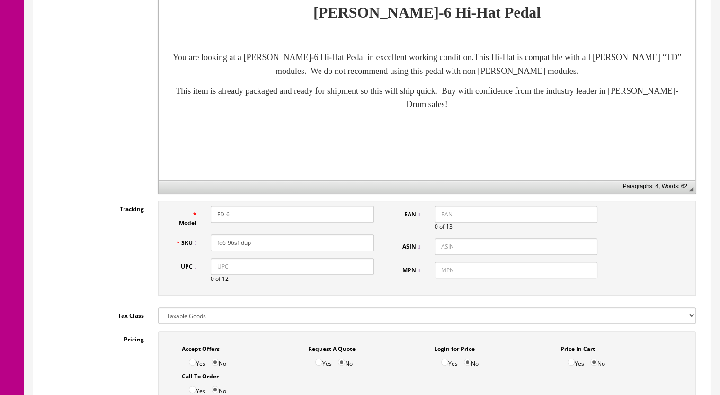
scroll to position [331, 0]
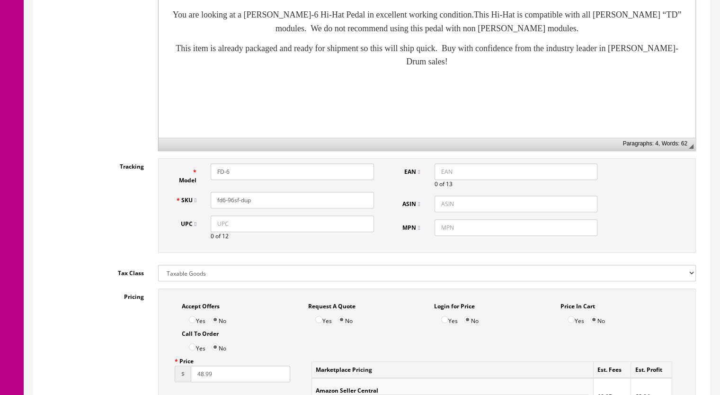
drag, startPoint x: 247, startPoint y: 202, endPoint x: 231, endPoint y: 204, distance: 15.7
click at [231, 204] on input "fd6-96sf-dup" at bounding box center [292, 200] width 163 height 17
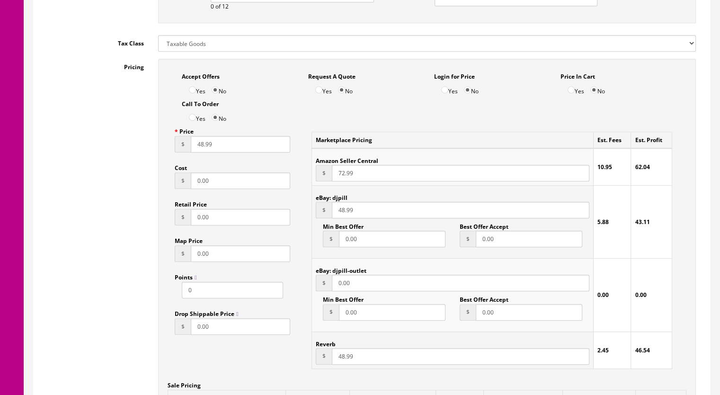
scroll to position [615, 0]
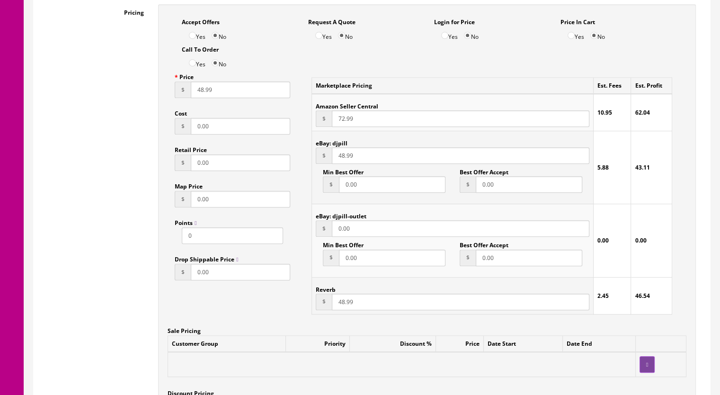
type input "fd6-97sf"
click at [341, 303] on input "48.99" at bounding box center [461, 301] width 258 height 17
type input "46.99"
click at [340, 158] on input "48.99" at bounding box center [461, 155] width 258 height 17
type input "46.99"
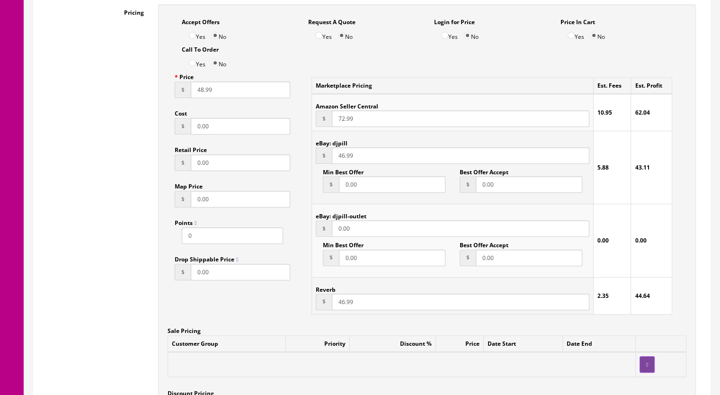
drag, startPoint x: 200, startPoint y: 92, endPoint x: 210, endPoint y: 91, distance: 10.4
click at [200, 92] on input "48.99" at bounding box center [240, 89] width 99 height 17
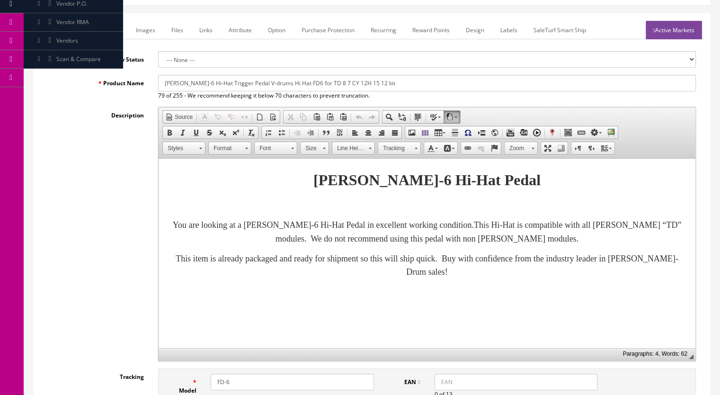
scroll to position [0, 0]
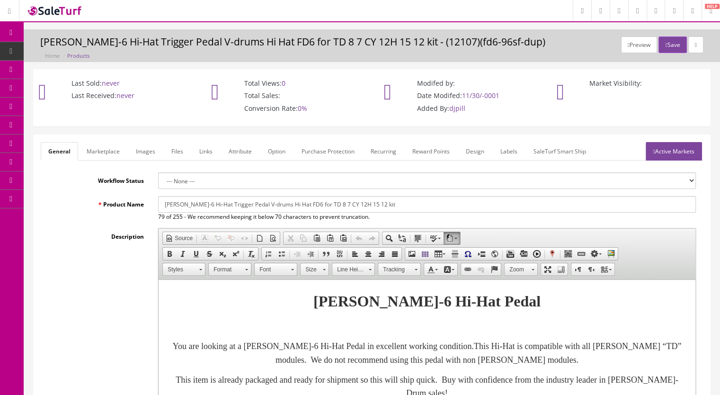
type input "46.99"
click at [391, 201] on input "Roland FD-6 Hi-Hat Trigger Pedal V-drums Hi Hat FD6 for TD 8 7 CY 12H 15 12 kit" at bounding box center [427, 204] width 538 height 17
type input "Roland FD-6 Hi-Hat Trigger Pedal V-drums Hi Hat FD6 for TD 8 7 CY 12H 15 12 kit*"
click at [629, 365] on p "You are looking at a Roland FD-6 Hi-Hat Pedal in excellent working condition. T…" at bounding box center [427, 352] width 518 height 27
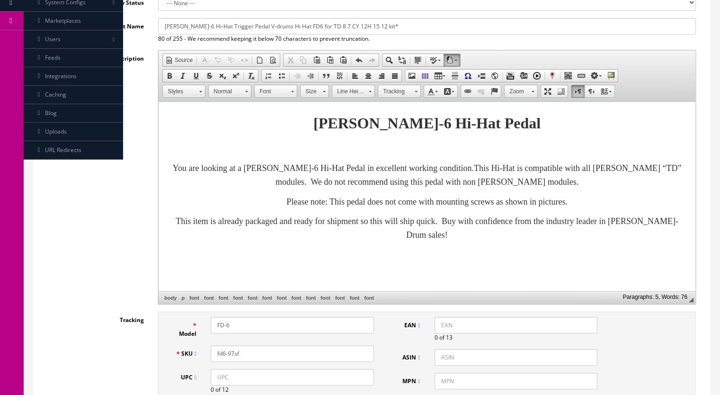
scroll to position [189, 0]
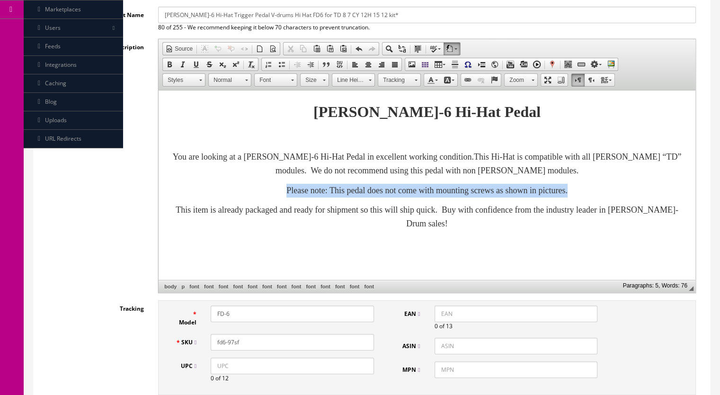
drag, startPoint x: 629, startPoint y: 190, endPoint x: 238, endPoint y: 199, distance: 391.6
click at [238, 197] on p "Please note: This pedal does not come with mounting screws as shown in pictures." at bounding box center [427, 191] width 518 height 14
click at [169, 63] on span at bounding box center [170, 65] width 8 height 8
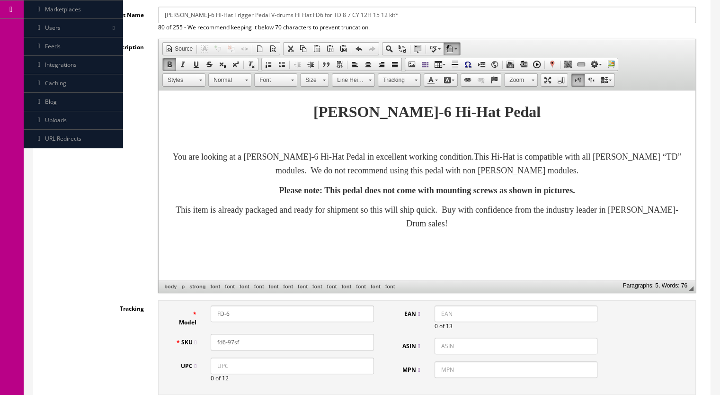
click at [323, 80] on span at bounding box center [324, 80] width 3 height 1
click at [326, 147] on link "20" at bounding box center [328, 150] width 54 height 15
click at [519, 245] on p at bounding box center [427, 243] width 518 height 10
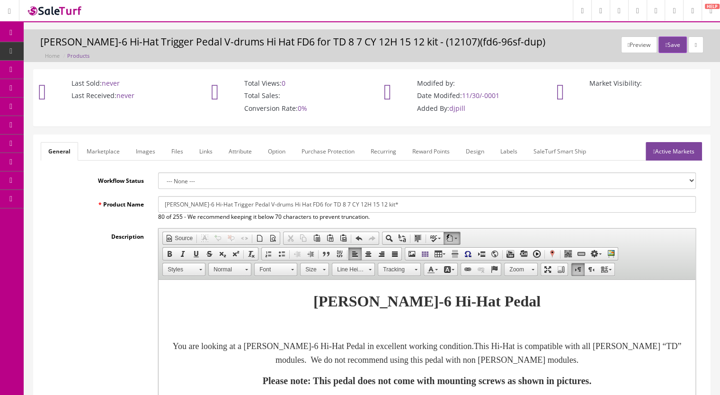
click at [115, 152] on link "Marketplace" at bounding box center [103, 151] width 48 height 18
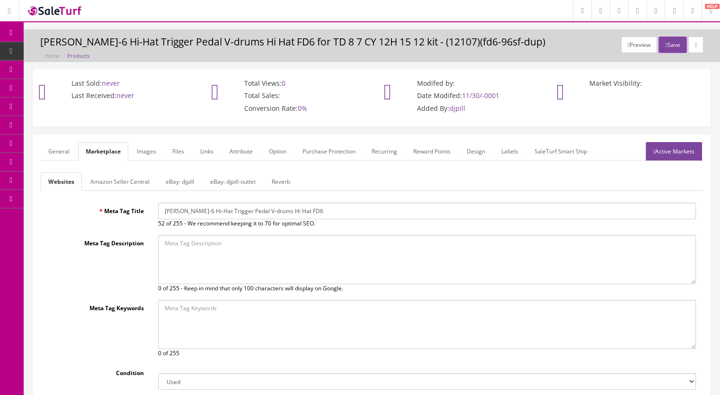
click at [271, 173] on link "Reverb" at bounding box center [281, 181] width 34 height 18
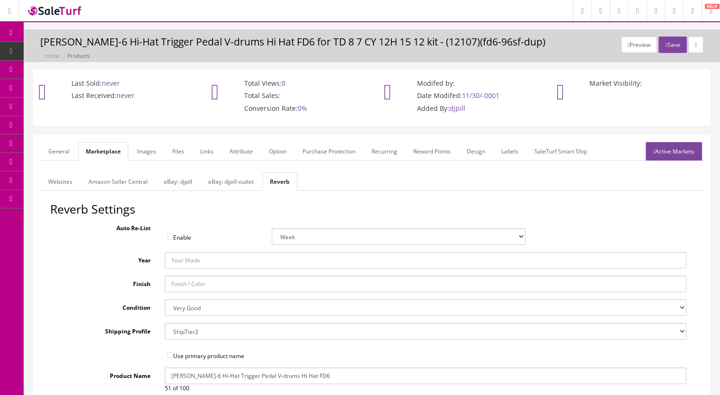
click at [142, 146] on link "Images" at bounding box center [146, 151] width 35 height 18
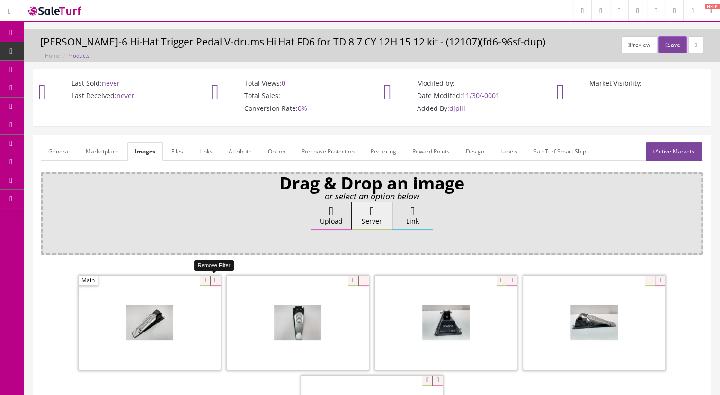
click at [217, 278] on icon at bounding box center [215, 280] width 10 height 10
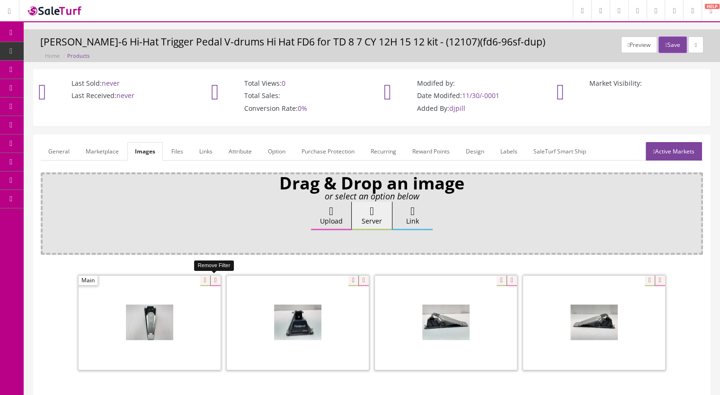
click at [214, 280] on icon at bounding box center [215, 280] width 10 height 10
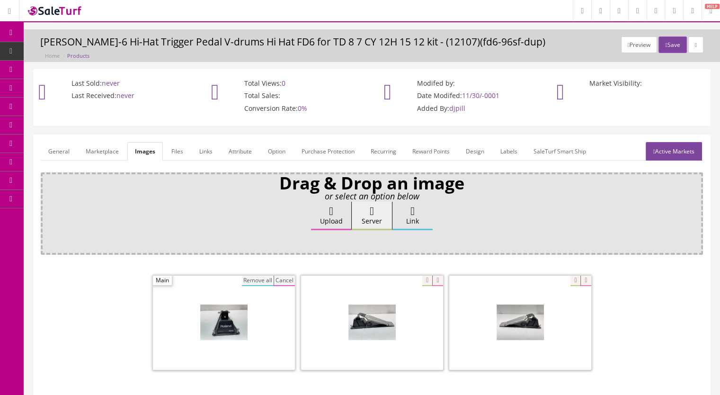
click at [244, 281] on button "Remove all" at bounding box center [258, 280] width 32 height 10
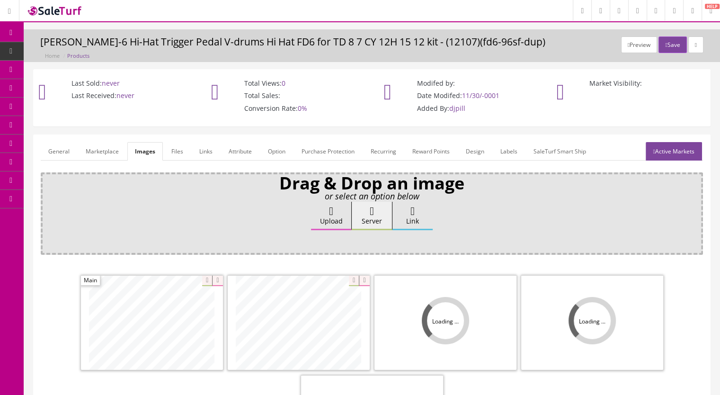
scroll to position [95, 0]
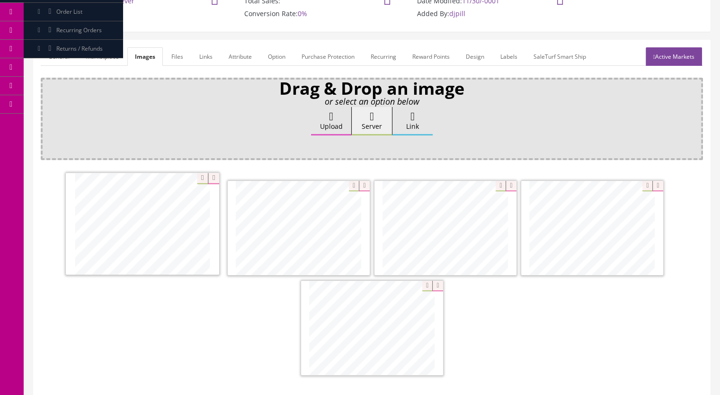
drag, startPoint x: 458, startPoint y: 239, endPoint x: 155, endPoint y: 235, distance: 303.0
drag, startPoint x: 588, startPoint y: 229, endPoint x: 274, endPoint y: 225, distance: 314.3
click at [660, 55] on link "Active Markets" at bounding box center [674, 56] width 56 height 18
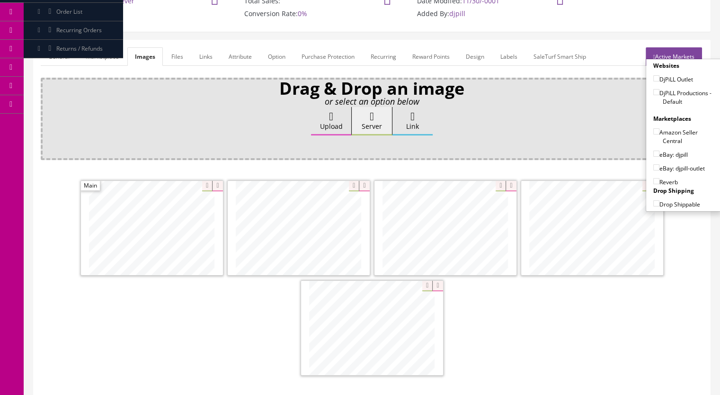
click at [653, 93] on input"] "DjPiLL Productions - Default" at bounding box center [656, 92] width 6 height 6
checkbox input"] "true"
click at [654, 152] on input"] "eBay: djpill" at bounding box center [656, 154] width 6 height 6
checkbox input"] "true"
click at [657, 177] on label "Reverb" at bounding box center [665, 181] width 25 height 9
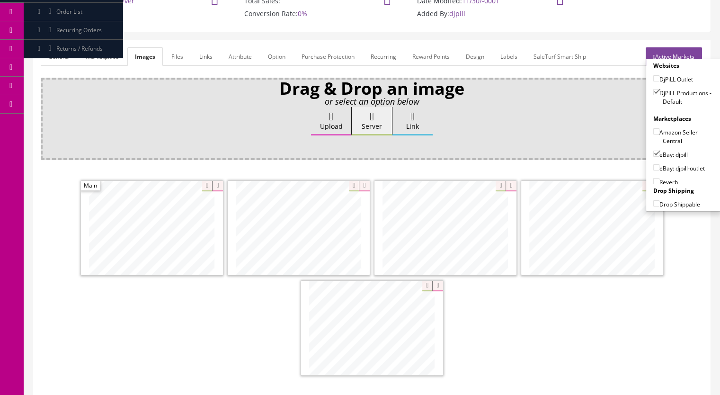
click at [657, 178] on input"] "Reverb" at bounding box center [656, 181] width 6 height 6
checkbox input"] "true"
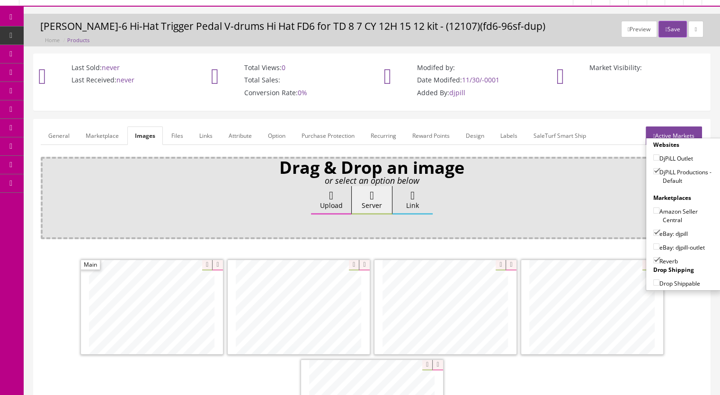
scroll to position [0, 0]
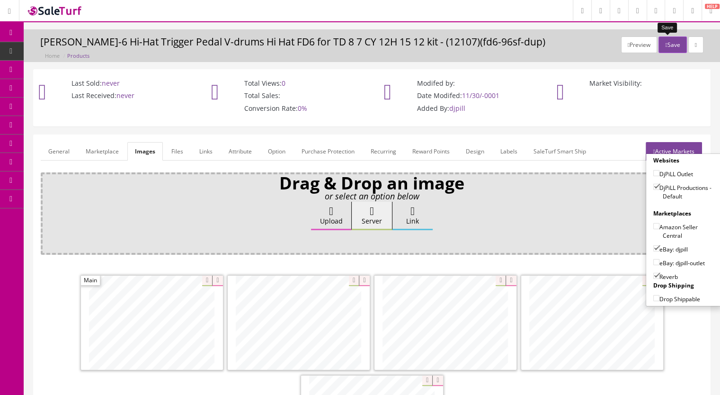
click at [665, 45] on icon "button" at bounding box center [666, 45] width 2 height 6
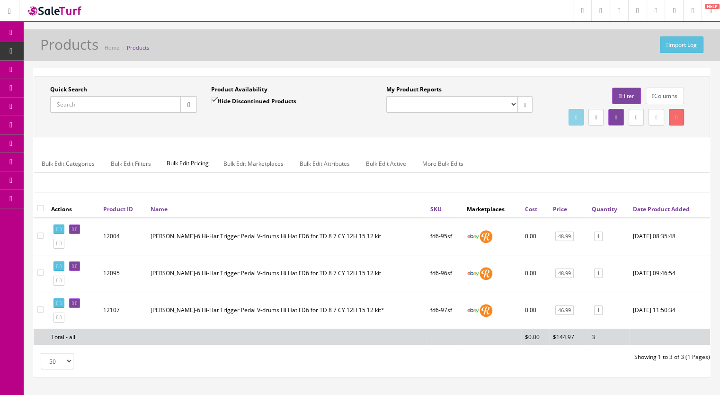
click at [96, 105] on input "Quick Search" at bounding box center [115, 104] width 131 height 17
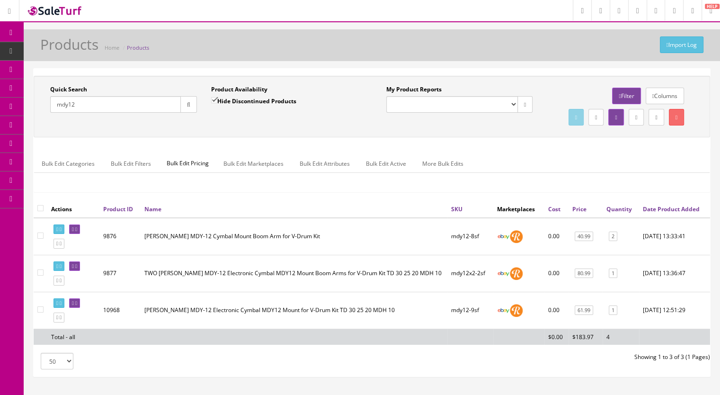
drag, startPoint x: 87, startPoint y: 103, endPoint x: 33, endPoint y: 108, distance: 54.2
click at [34, 108] on div "Quick Search mdy12 Date From Product Availability Hide Discontinued Products Da…" at bounding box center [372, 107] width 676 height 62
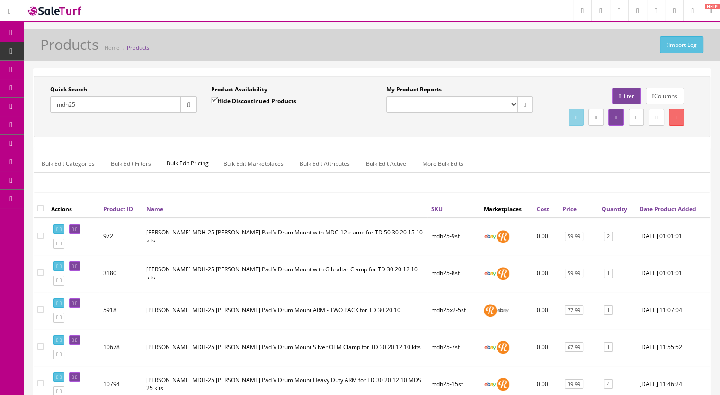
type input "mdh25"
click at [83, 48] on span "Products" at bounding box center [72, 51] width 23 height 8
click at [134, 105] on input "Quick Search" at bounding box center [115, 104] width 131 height 17
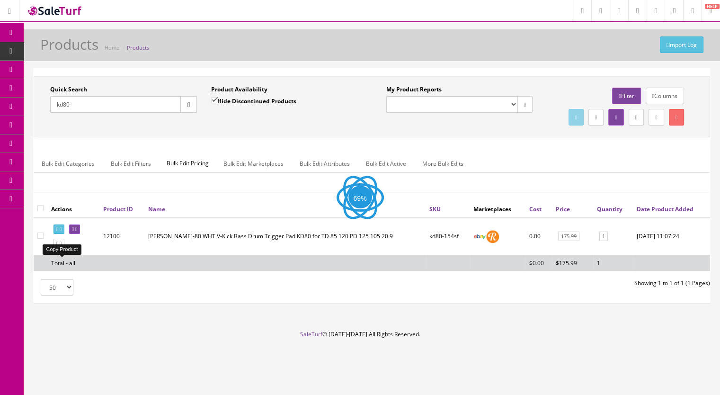
type input "kd80-"
click at [58, 246] on icon at bounding box center [57, 243] width 2 height 5
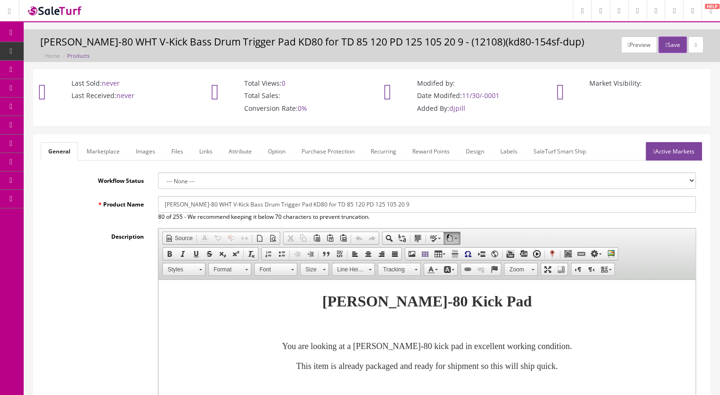
click at [142, 150] on link "Images" at bounding box center [145, 151] width 35 height 18
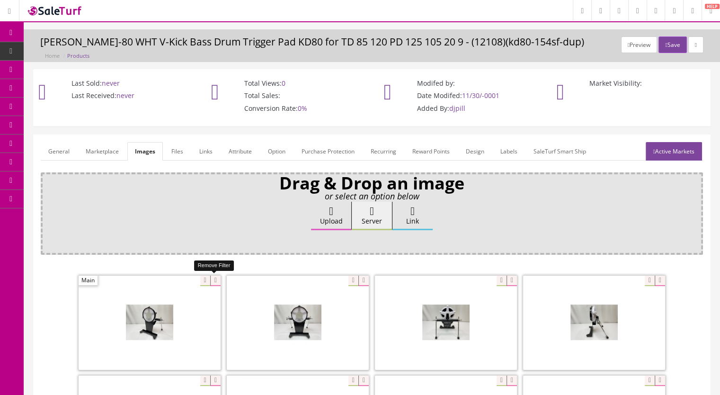
click at [215, 283] on icon at bounding box center [215, 280] width 10 height 10
click at [212, 281] on icon at bounding box center [215, 280] width 10 height 10
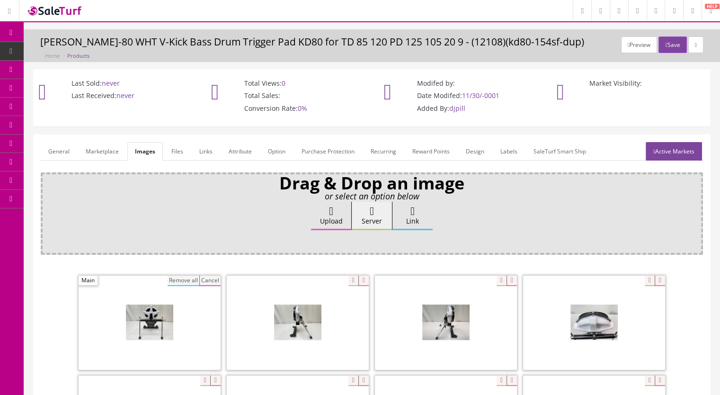
click at [181, 279] on button "Remove all" at bounding box center [184, 280] width 32 height 10
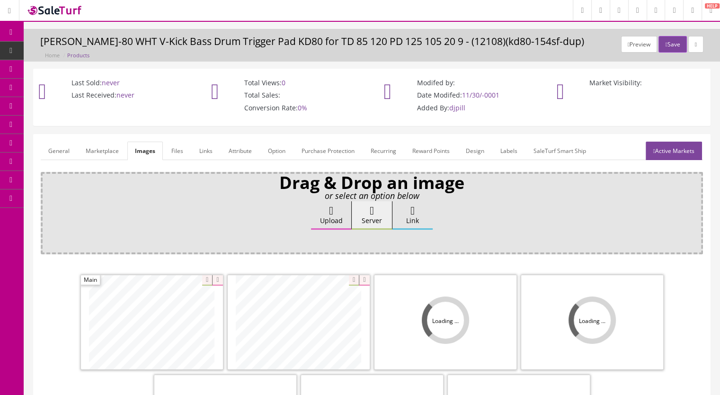
scroll to position [142, 0]
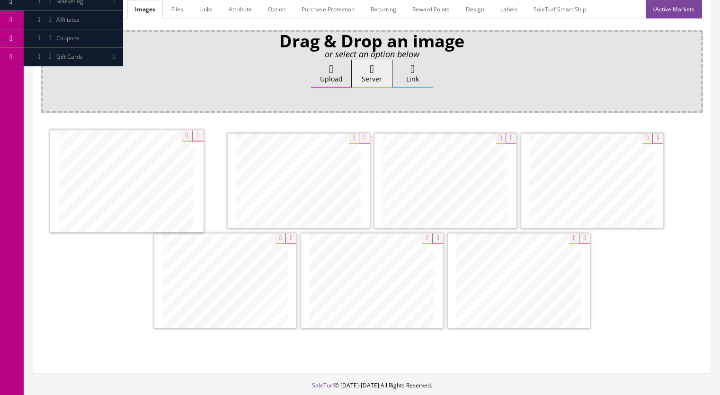
drag, startPoint x: 126, startPoint y: 204, endPoint x: 120, endPoint y: 204, distance: 6.6
drag, startPoint x: 394, startPoint y: 200, endPoint x: 292, endPoint y: 200, distance: 102.2
drag, startPoint x: 351, startPoint y: 266, endPoint x: 416, endPoint y: 160, distance: 124.3
drag, startPoint x: 336, startPoint y: 276, endPoint x: 157, endPoint y: 272, distance: 178.5
drag, startPoint x: 531, startPoint y: 284, endPoint x: 369, endPoint y: 257, distance: 164.7
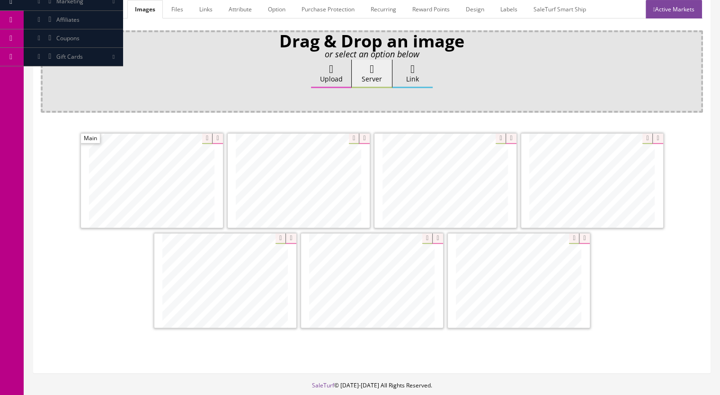
click at [88, 13] on link "Marketplace" at bounding box center [102, 9] width 48 height 18
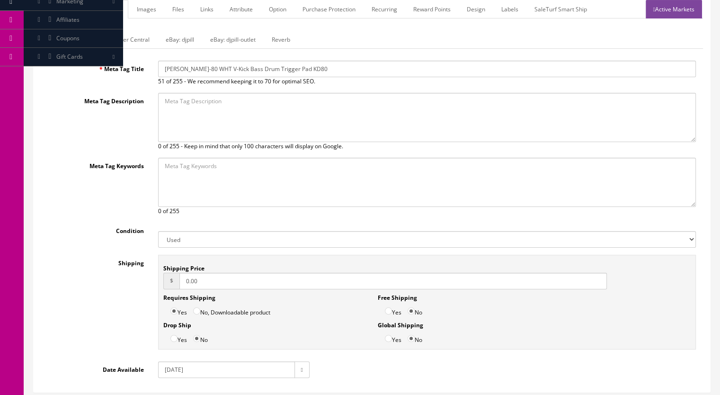
click at [280, 38] on link "Reverb" at bounding box center [281, 39] width 34 height 18
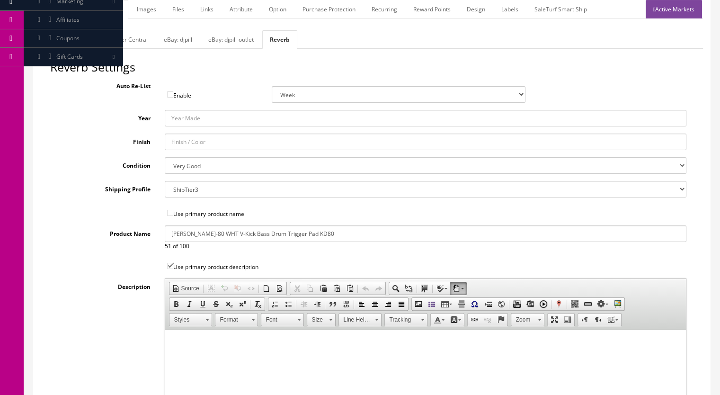
click at [53, 12] on link "General" at bounding box center [59, 9] width 36 height 18
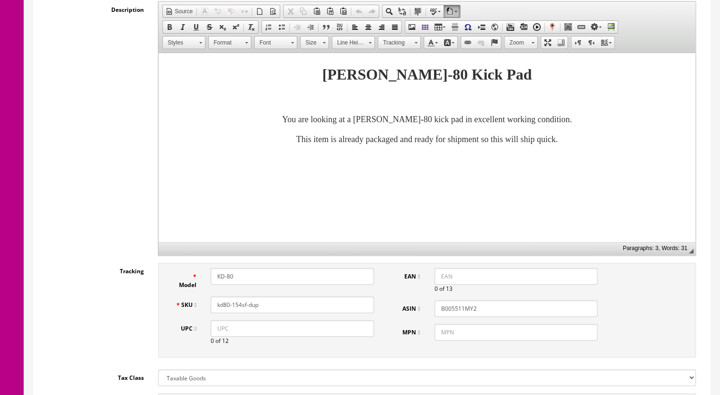
scroll to position [237, 0]
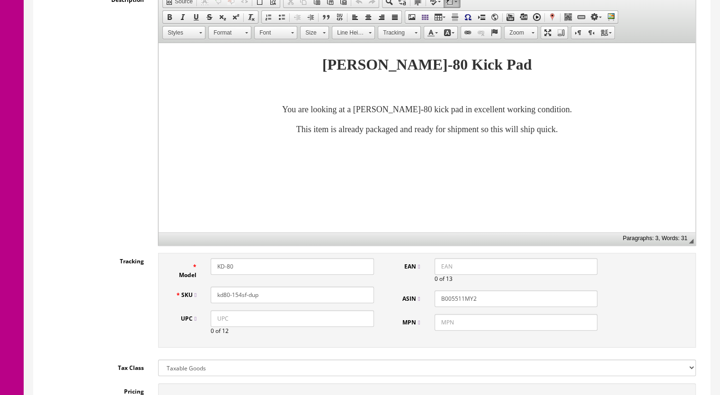
drag, startPoint x: 247, startPoint y: 298, endPoint x: 237, endPoint y: 299, distance: 10.0
click at [237, 299] on input "kd80-154sf-dup" at bounding box center [292, 294] width 163 height 17
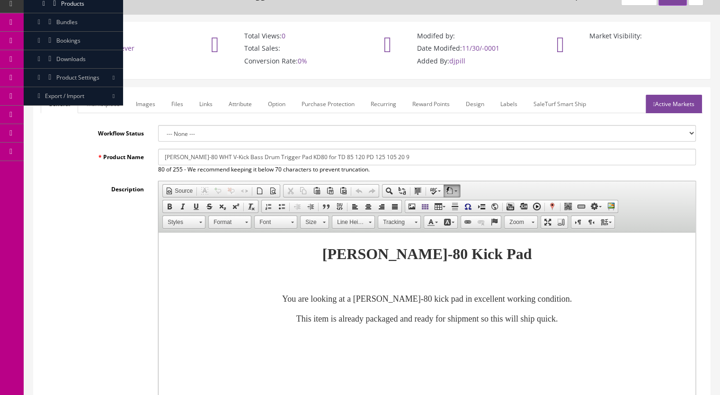
type input "kd80-155sf"
click at [692, 97] on link "Active Markets" at bounding box center [674, 104] width 56 height 18
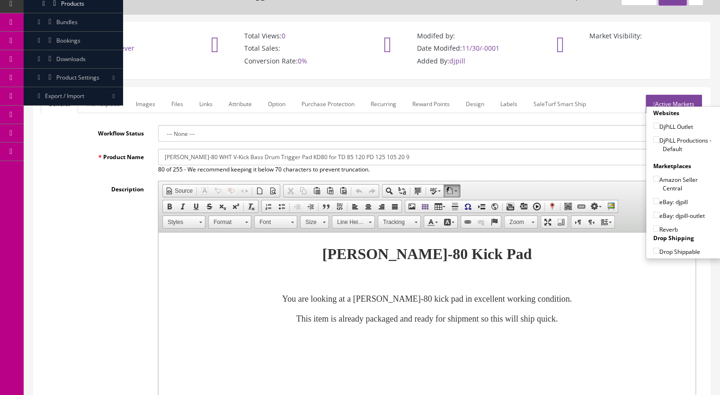
click at [653, 140] on input"] "DjPiLL Productions - Default" at bounding box center [656, 139] width 6 height 6
checkbox input"] "true"
click at [653, 199] on input"] "eBay: djpill" at bounding box center [656, 201] width 6 height 6
checkbox input"] "true"
click at [654, 225] on input"] "Reverb" at bounding box center [656, 228] width 6 height 6
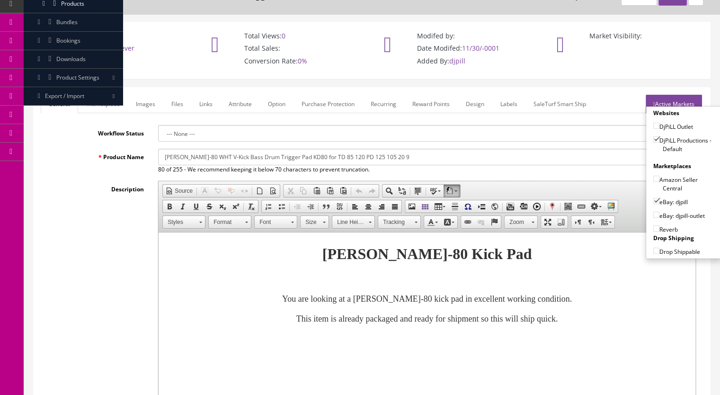
checkbox input"] "true"
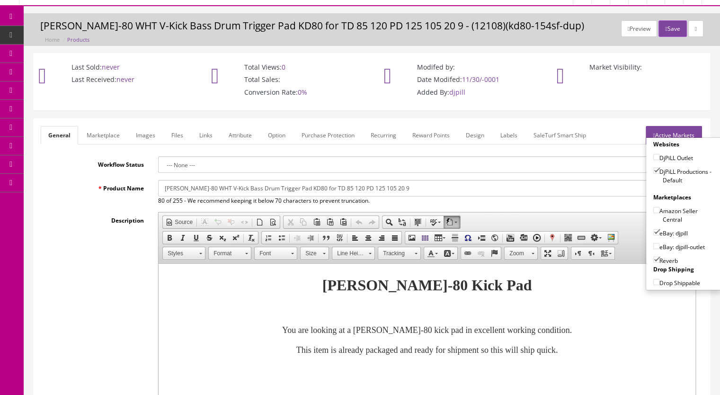
scroll to position [0, 0]
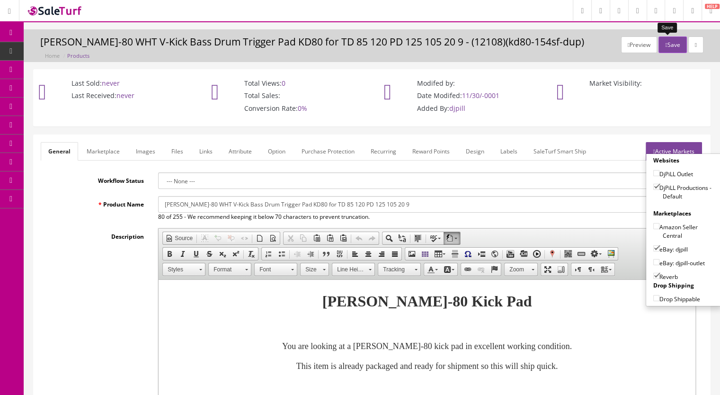
click at [664, 44] on button "Save" at bounding box center [672, 44] width 28 height 17
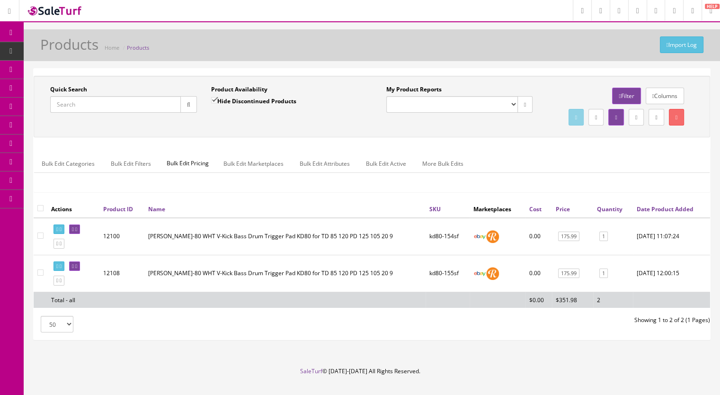
click at [66, 102] on input "Quick Search" at bounding box center [115, 104] width 131 height 17
type input "kd80-15"
click at [216, 98] on input "Hide Discontinued Products" at bounding box center [214, 100] width 6 height 6
checkbox input "false"
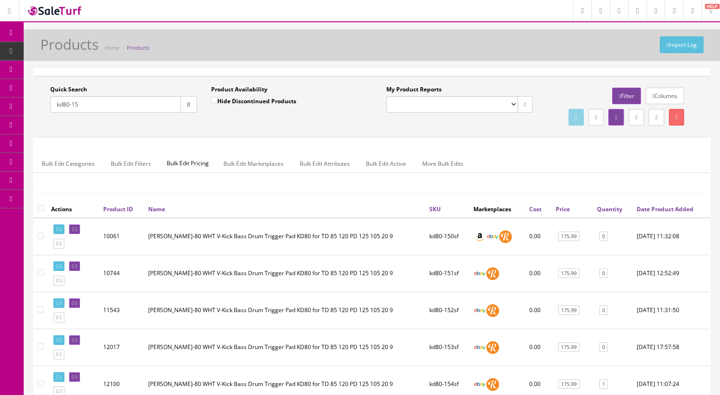
click at [52, 53] on icon at bounding box center [55, 51] width 10 height 8
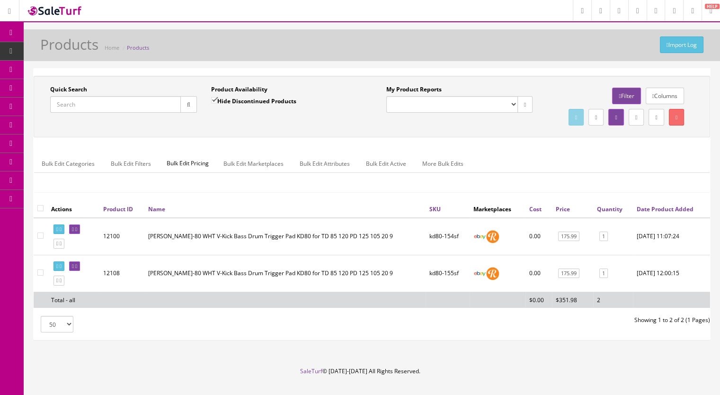
click at [95, 110] on input "Quick Search" at bounding box center [115, 104] width 131 height 17
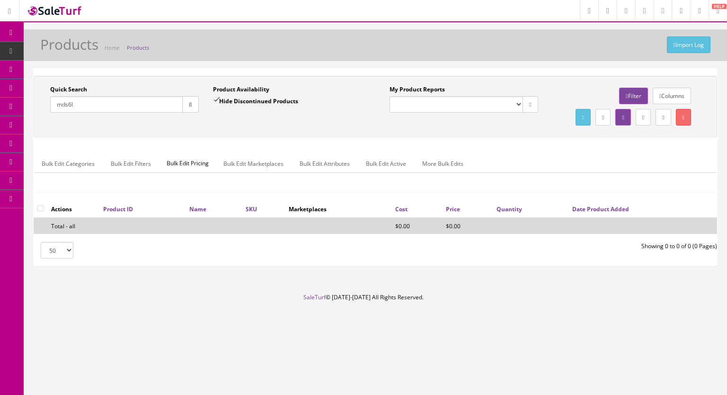
drag, startPoint x: 97, startPoint y: 103, endPoint x: 24, endPoint y: 108, distance: 72.6
click at [24, 108] on div "Quick Search mds6l Date From Product Availability Hide Discontinued Products Da…" at bounding box center [375, 171] width 703 height 206
paste input "RolandRackClampx2-2b"
type input "RolandRackClampx2-2"
drag, startPoint x: 216, startPoint y: 97, endPoint x: 201, endPoint y: 103, distance: 16.3
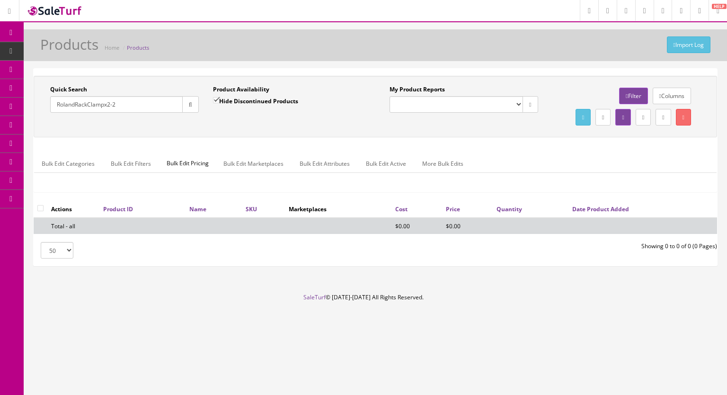
click at [216, 97] on input "Hide Discontinued Products" at bounding box center [216, 100] width 6 height 6
checkbox input "false"
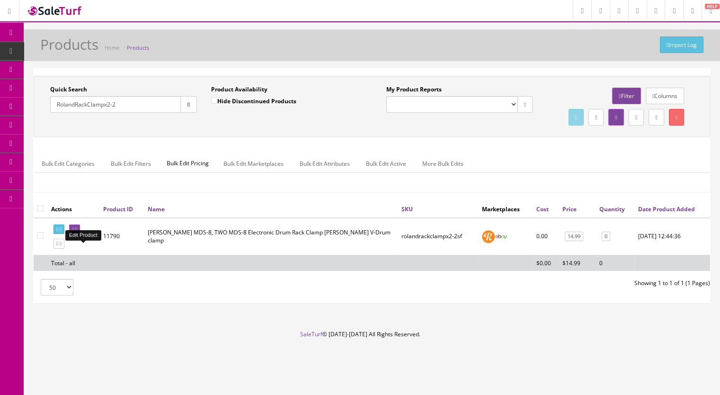
click at [77, 232] on icon at bounding box center [76, 229] width 2 height 5
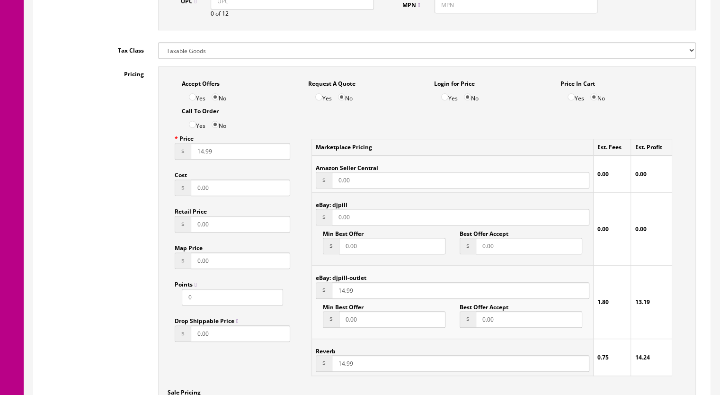
scroll to position [568, 0]
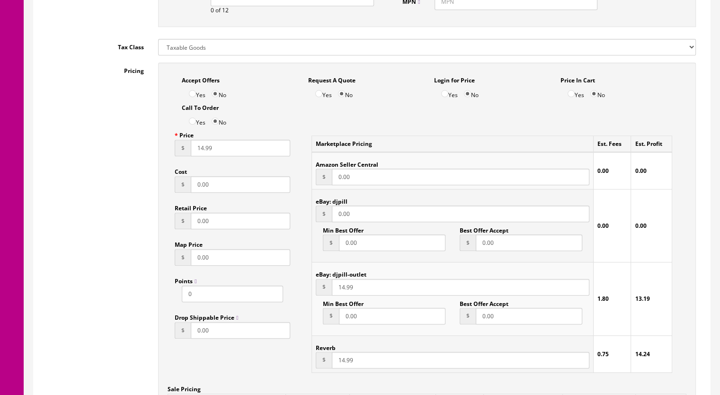
click at [198, 140] on input "14.99" at bounding box center [240, 148] width 99 height 17
type input "15.99"
drag, startPoint x: 340, startPoint y: 352, endPoint x: 359, endPoint y: 349, distance: 19.6
click at [340, 352] on input "14.99" at bounding box center [461, 360] width 258 height 17
type input "15.99"
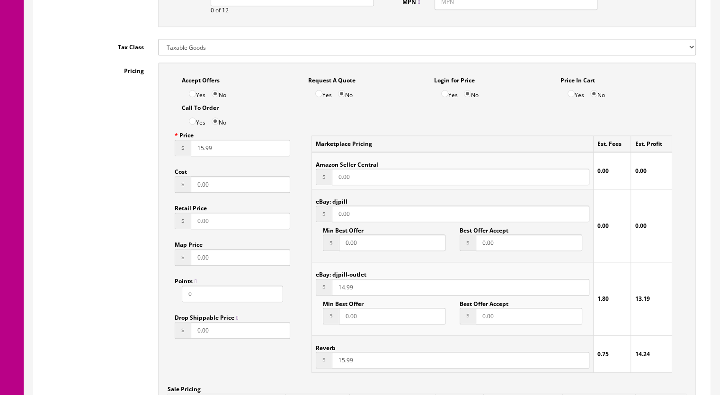
click at [340, 279] on input "14.99" at bounding box center [461, 287] width 258 height 17
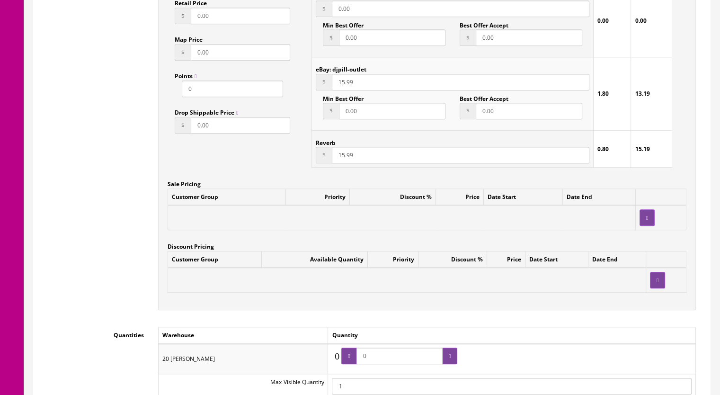
scroll to position [852, 0]
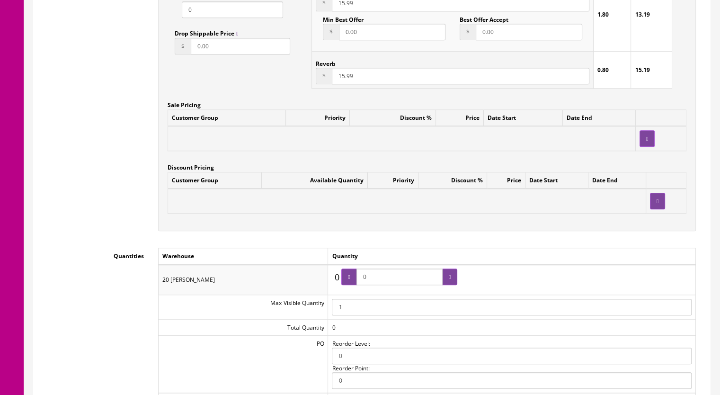
type input "15.99"
drag, startPoint x: 378, startPoint y: 269, endPoint x: 358, endPoint y: 269, distance: 19.4
click at [358, 269] on span "0" at bounding box center [399, 276] width 116 height 17
type input "2"
click at [454, 271] on div at bounding box center [449, 276] width 15 height 17
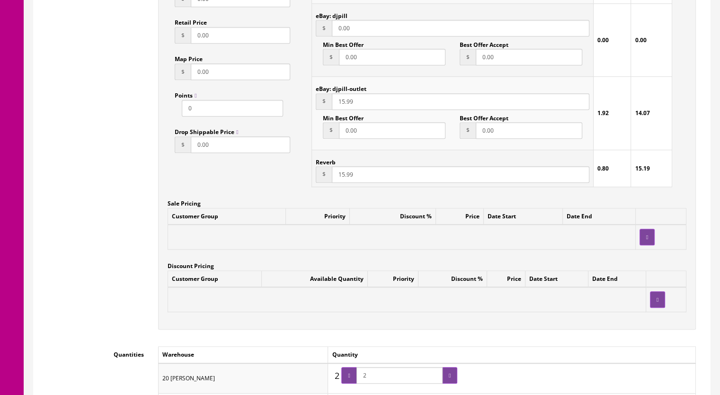
scroll to position [663, 0]
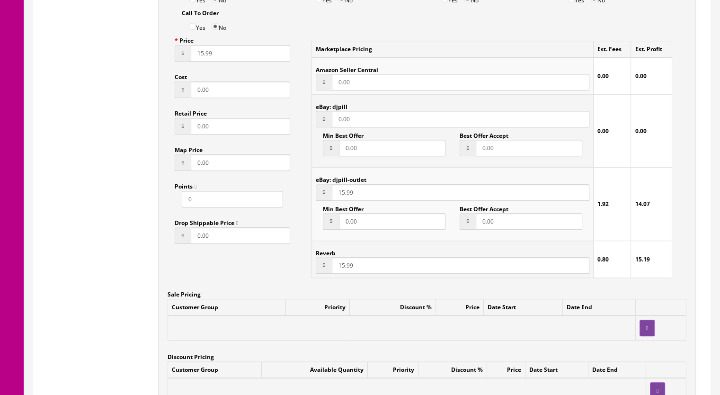
drag, startPoint x: 362, startPoint y: 112, endPoint x: 326, endPoint y: 112, distance: 36.0
click at [326, 112] on div "$ 0.00" at bounding box center [453, 119] width 274 height 17
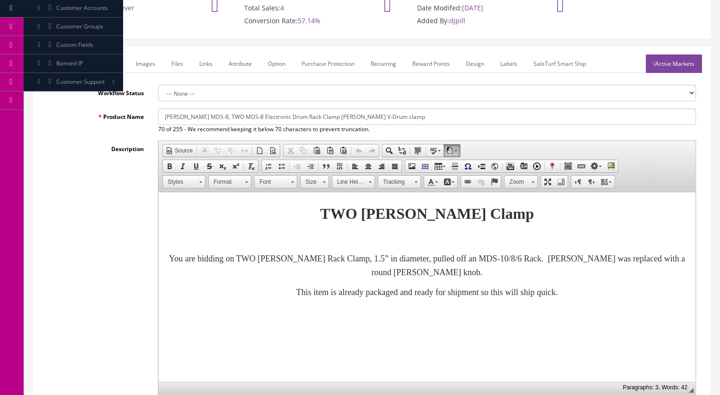
scroll to position [95, 0]
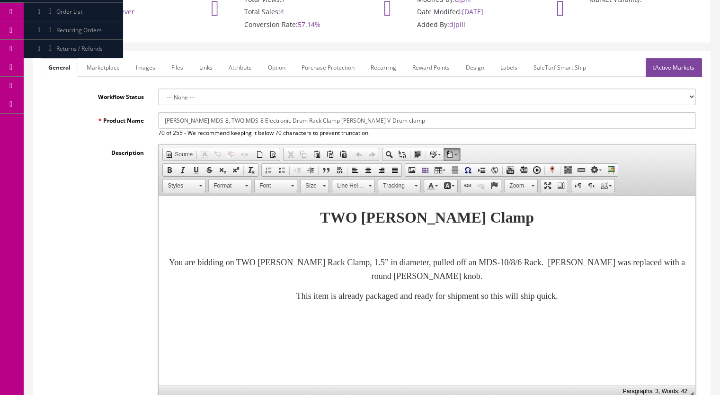
type input "15.99"
click at [105, 58] on link "Marketplace" at bounding box center [103, 67] width 48 height 18
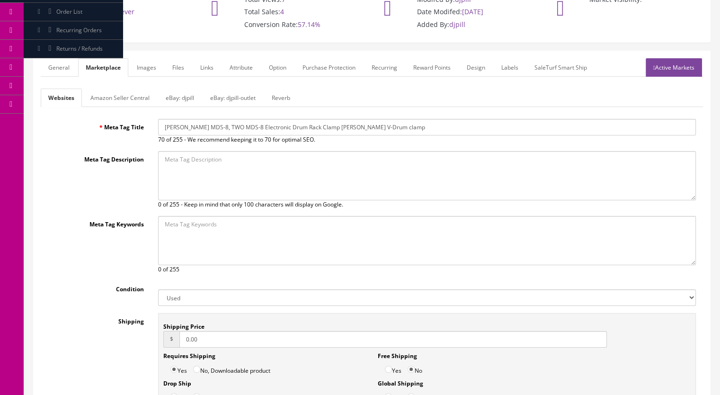
click at [187, 89] on link "eBay: djpill" at bounding box center [180, 98] width 44 height 18
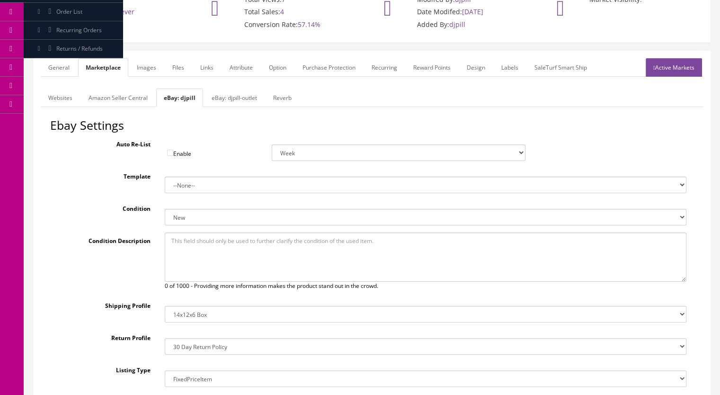
click at [198, 209] on select "New New other New with defects Manufacturer refurbished Seller refurbished Used…" at bounding box center [426, 217] width 522 height 17
select select "3000"
click at [165, 209] on select "New New other New with defects Manufacturer refurbished Seller refurbished Used…" at bounding box center [426, 217] width 522 height 17
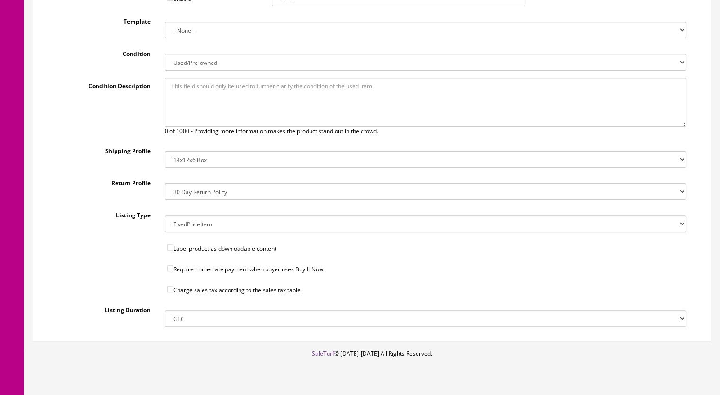
scroll to position [258, 0]
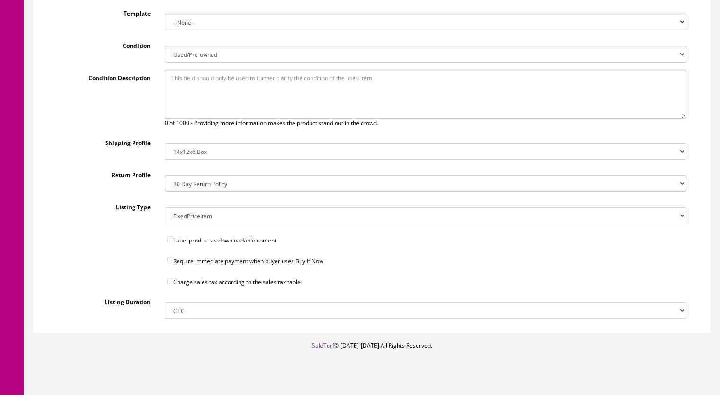
click at [169, 257] on input"] "Require immediate payment when buyer uses Buy It Now" at bounding box center [170, 260] width 6 height 6
checkbox input"] "true"
click at [170, 278] on input"] "Charge sales tax according to the sales tax table" at bounding box center [170, 281] width 6 height 6
checkbox input"] "true"
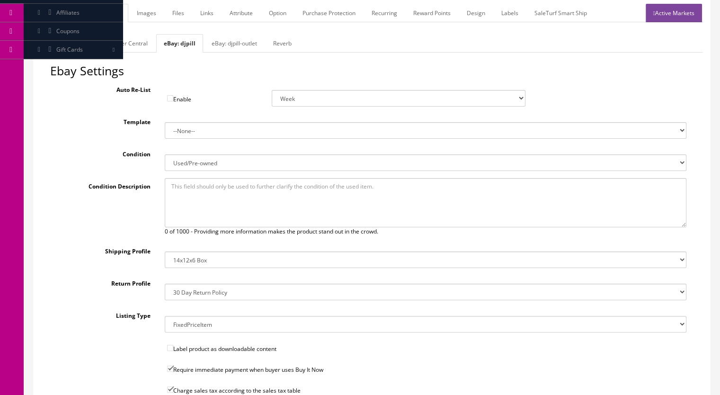
scroll to position [68, 0]
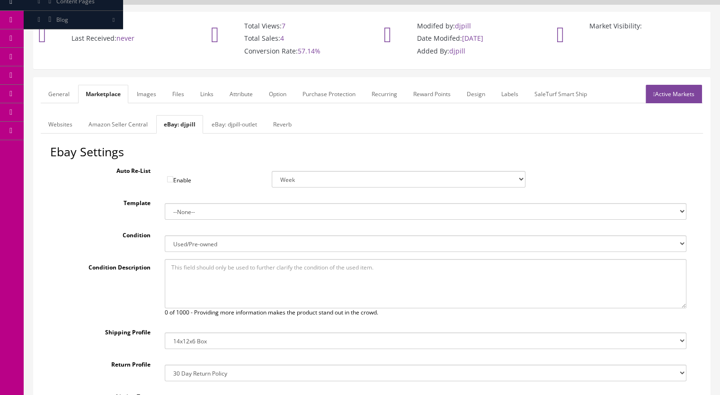
click at [230, 115] on link "eBay: djpill-outlet" at bounding box center [234, 124] width 61 height 18
click at [175, 115] on link "eBay: djpill" at bounding box center [178, 124] width 44 height 18
click at [193, 335] on select "14x12x6 Box Flat Rate - 19.99 14x14x5 Box 12x12x5 Box 13x13x5 Box 13x13x4 Box 1…" at bounding box center [426, 340] width 522 height 17
click at [165, 332] on select "14x12x6 Box Flat Rate - 19.99 14x14x5 Box 12x12x5 Box 13x13x5 Box 13x13x4 Box 1…" at bounding box center [426, 340] width 522 height 17
click at [187, 332] on select "14x12x6 Box Flat Rate - 19.99 14x14x5 Box 12x12x5 Box 13x13x5 Box 13x13x4 Box 1…" at bounding box center [426, 340] width 522 height 17
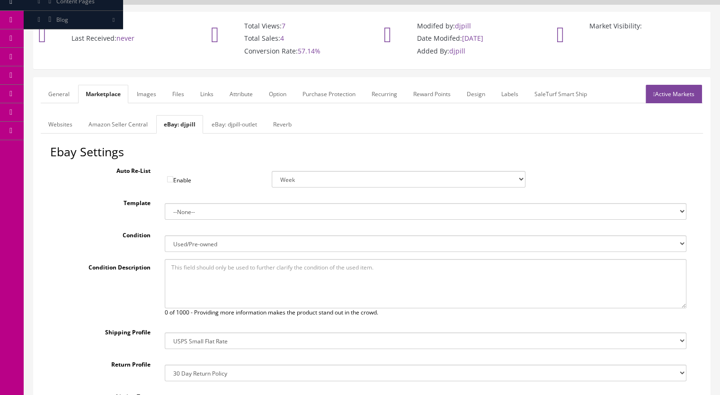
select select "34"
click at [165, 332] on select "14x12x6 Box Flat Rate - 19.99 14x14x5 Box 12x12x5 Box 13x13x5 Box 13x13x4 Box 1…" at bounding box center [426, 340] width 522 height 17
click at [280, 115] on link "Reverb" at bounding box center [283, 124] width 34 height 18
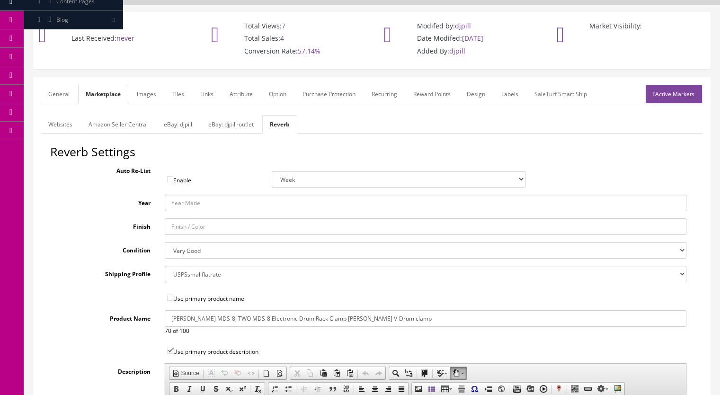
click at [188, 267] on select "--- None --- USPSsmallflatrate ShipTier5 FreeShipping-US ShipTier3 ShipTier1 Fi…" at bounding box center [426, 274] width 522 height 17
click at [229, 115] on link "eBay: djpill-outlet" at bounding box center [231, 124] width 61 height 18
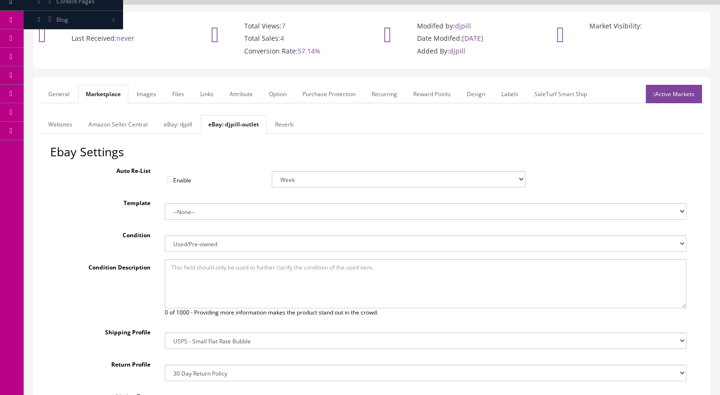
click at [172, 115] on link "eBay: djpill" at bounding box center [178, 124] width 44 height 18
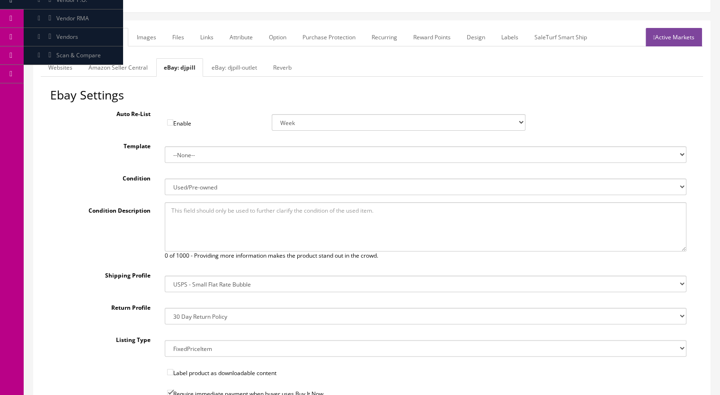
scroll to position [21, 0]
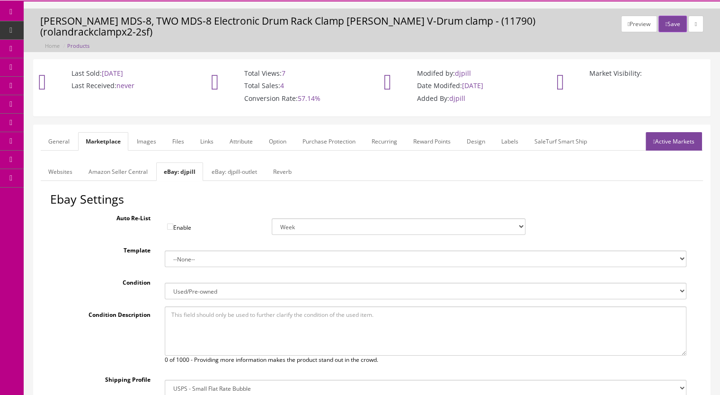
click at [230, 162] on link "eBay: djpill-outlet" at bounding box center [234, 171] width 61 height 18
drag, startPoint x: 170, startPoint y: 165, endPoint x: 165, endPoint y: 160, distance: 7.4
click at [170, 164] on link "eBay: djpill" at bounding box center [178, 171] width 44 height 18
click at [142, 132] on link "Images" at bounding box center [146, 141] width 35 height 18
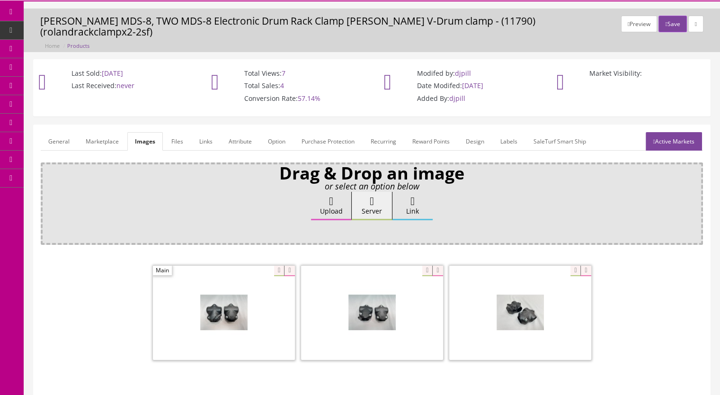
click at [672, 132] on link "Active Markets" at bounding box center [674, 141] width 56 height 18
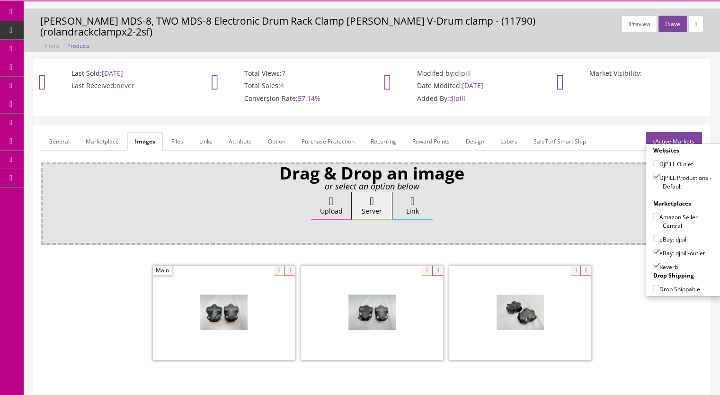
click at [653, 235] on input"] "eBay: djpill" at bounding box center [656, 238] width 6 height 6
checkbox input"] "true"
click at [654, 249] on input"] "eBay: djpill-outlet" at bounding box center [656, 252] width 6 height 6
checkbox input"] "false"
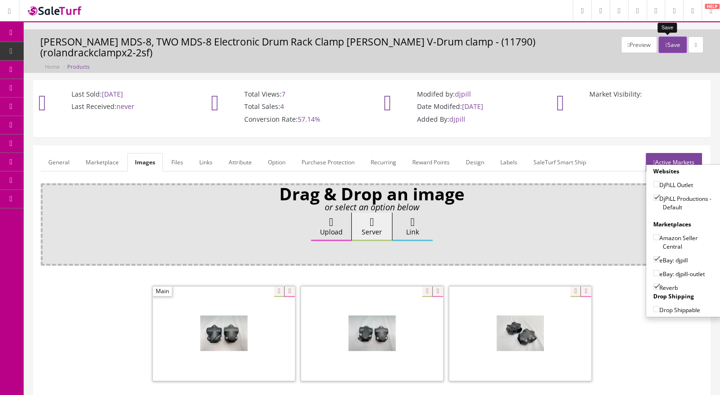
click at [664, 44] on button "Save" at bounding box center [672, 44] width 28 height 17
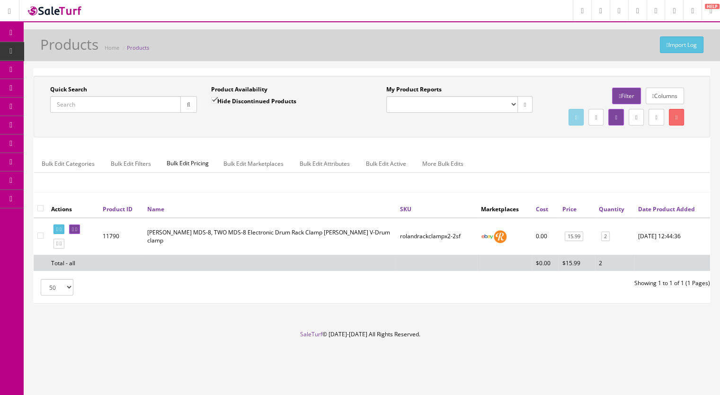
click at [71, 50] on span "Products" at bounding box center [72, 51] width 23 height 8
click at [91, 101] on input "Quick Search" at bounding box center [115, 104] width 131 height 17
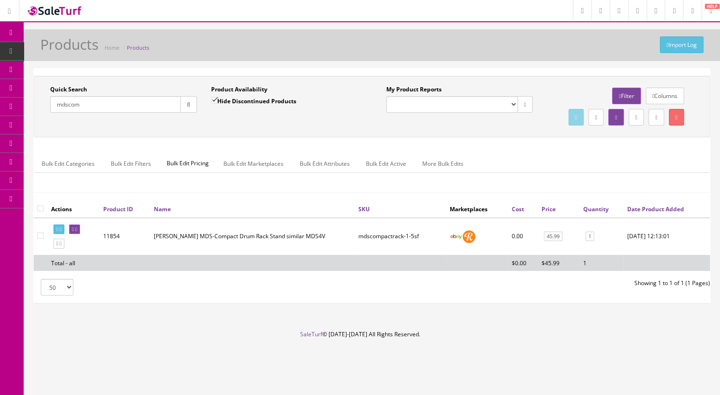
type input "mdscom"
click at [213, 98] on input "Hide Discontinued Products" at bounding box center [214, 100] width 6 height 6
checkbox input "false"
click at [194, 103] on button "button" at bounding box center [188, 104] width 17 height 17
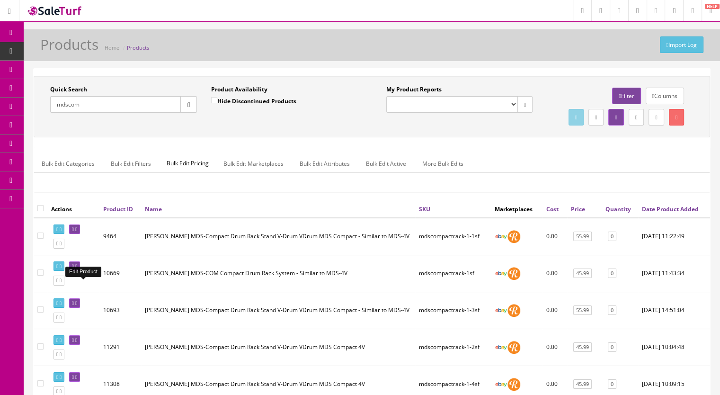
click at [80, 271] on link at bounding box center [74, 266] width 11 height 10
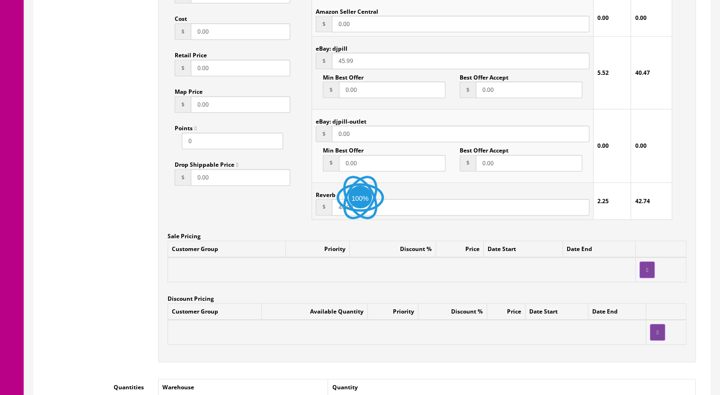
scroll to position [947, 0]
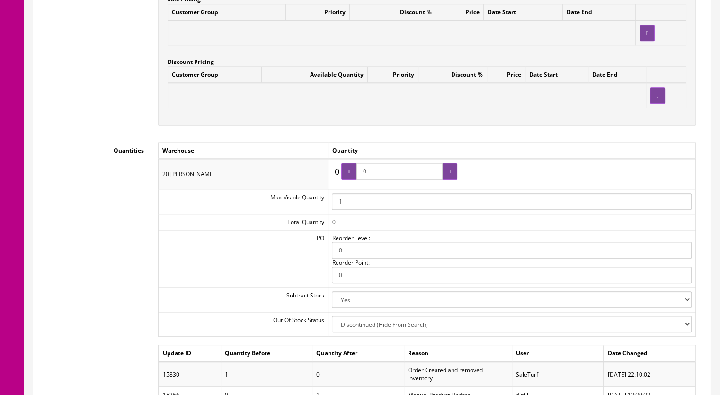
drag, startPoint x: 379, startPoint y: 172, endPoint x: 352, endPoint y: 172, distance: 26.5
click at [352, 172] on span "0" at bounding box center [399, 171] width 116 height 17
type input "1"
click at [445, 175] on div at bounding box center [449, 171] width 15 height 17
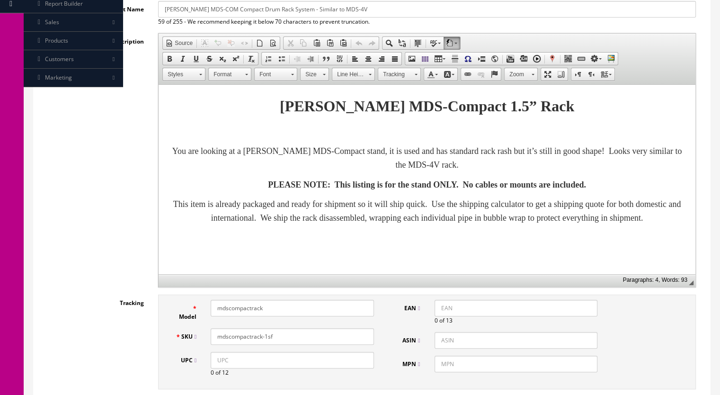
scroll to position [0, 0]
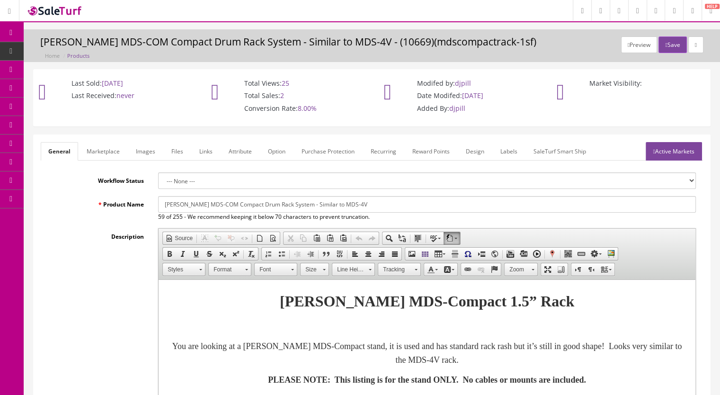
click at [668, 150] on link "Active Markets" at bounding box center [674, 151] width 56 height 18
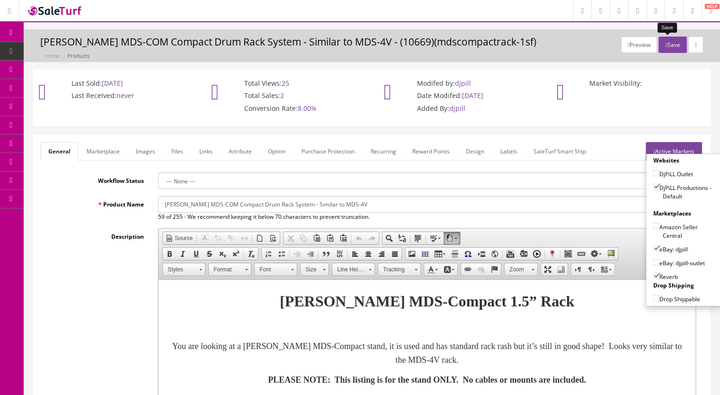
click at [666, 41] on button "Save" at bounding box center [672, 44] width 28 height 17
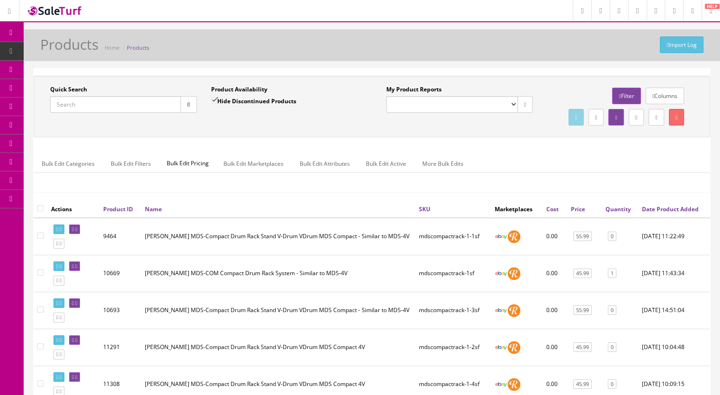
click at [91, 103] on input "Quick Search" at bounding box center [115, 104] width 131 height 17
type input "mdsc"
